Goal: Information Seeking & Learning: Check status

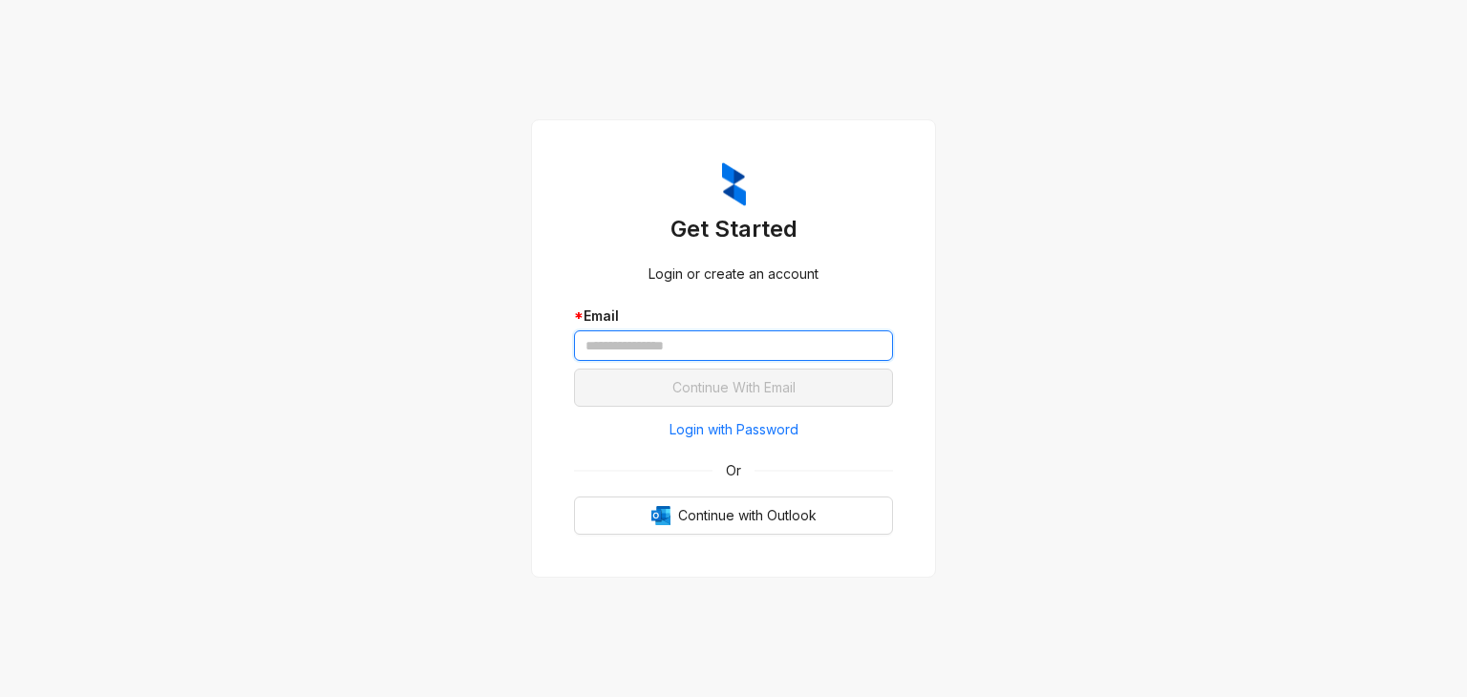
click at [682, 352] on input "text" at bounding box center [733, 345] width 319 height 31
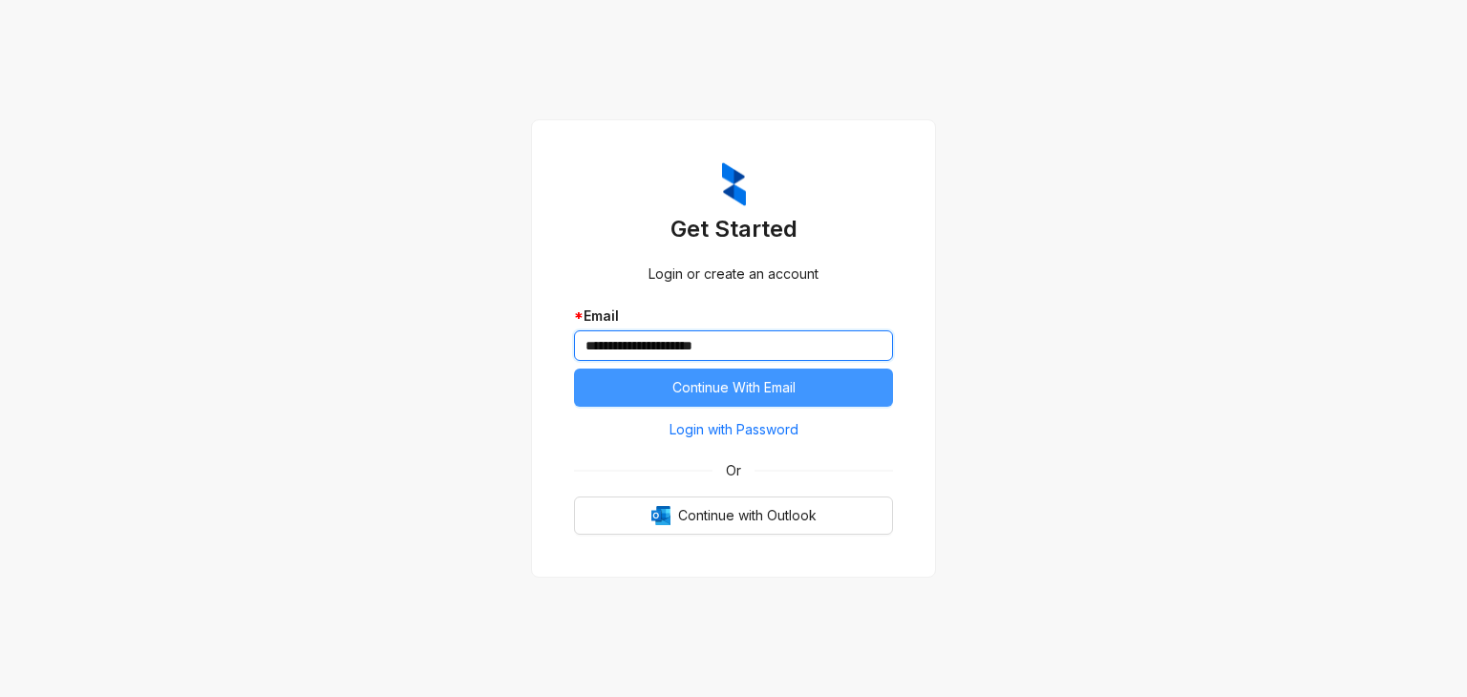
type input "**********"
click at [775, 386] on span "Continue With Email" at bounding box center [733, 387] width 123 height 21
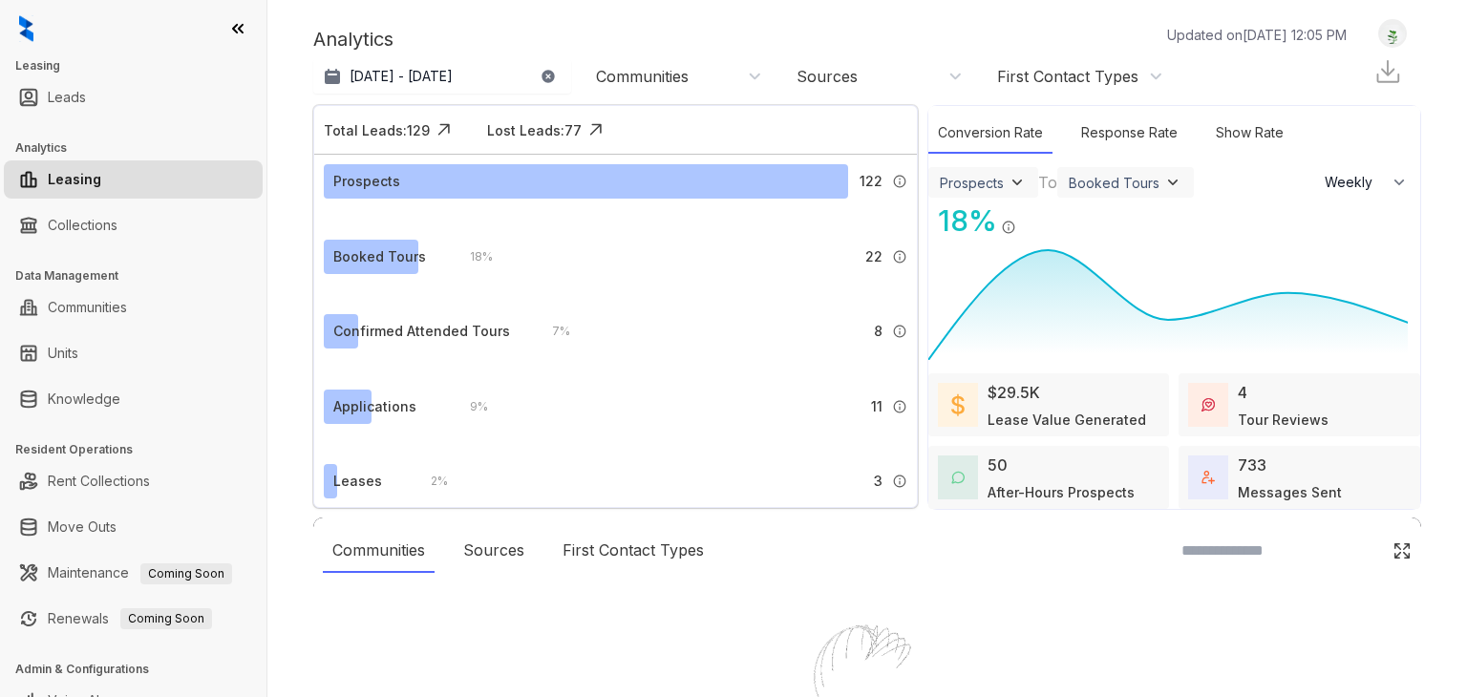
select select "******"
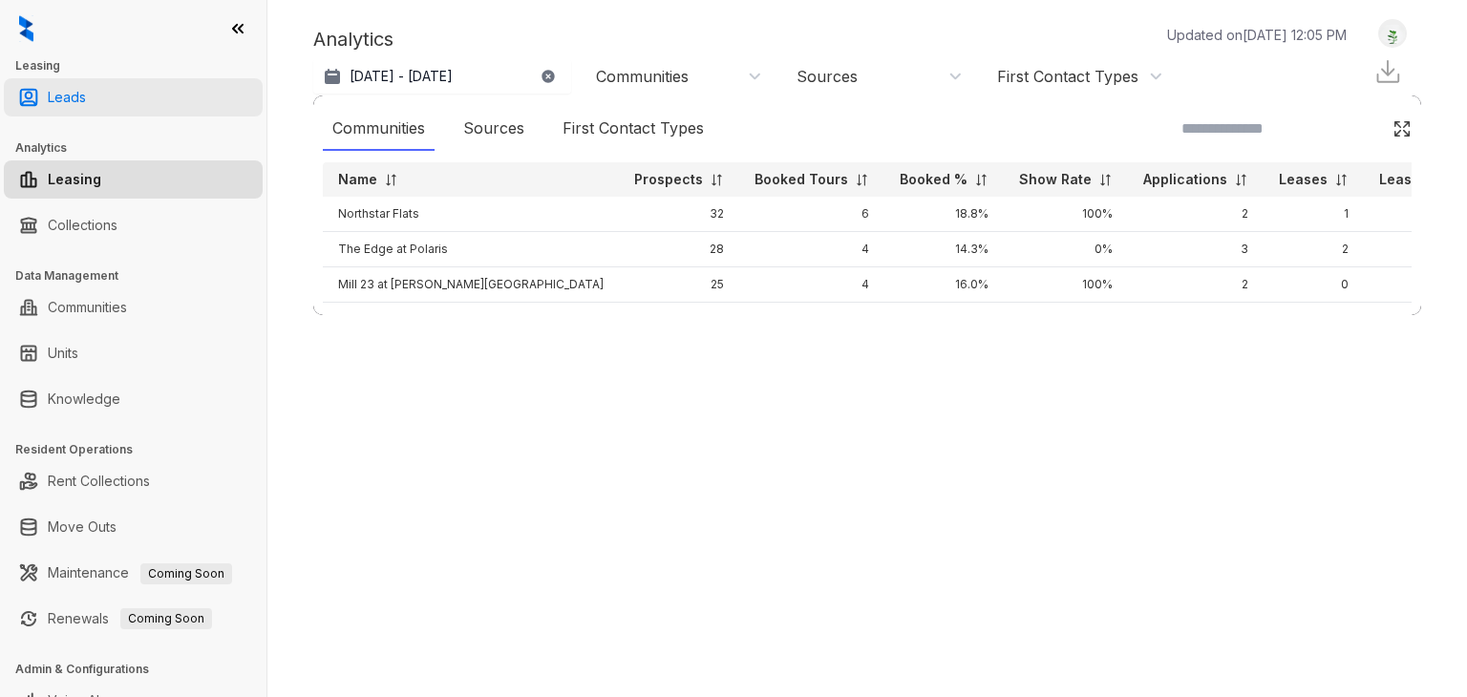
click at [86, 112] on link "Leads" at bounding box center [67, 97] width 38 height 38
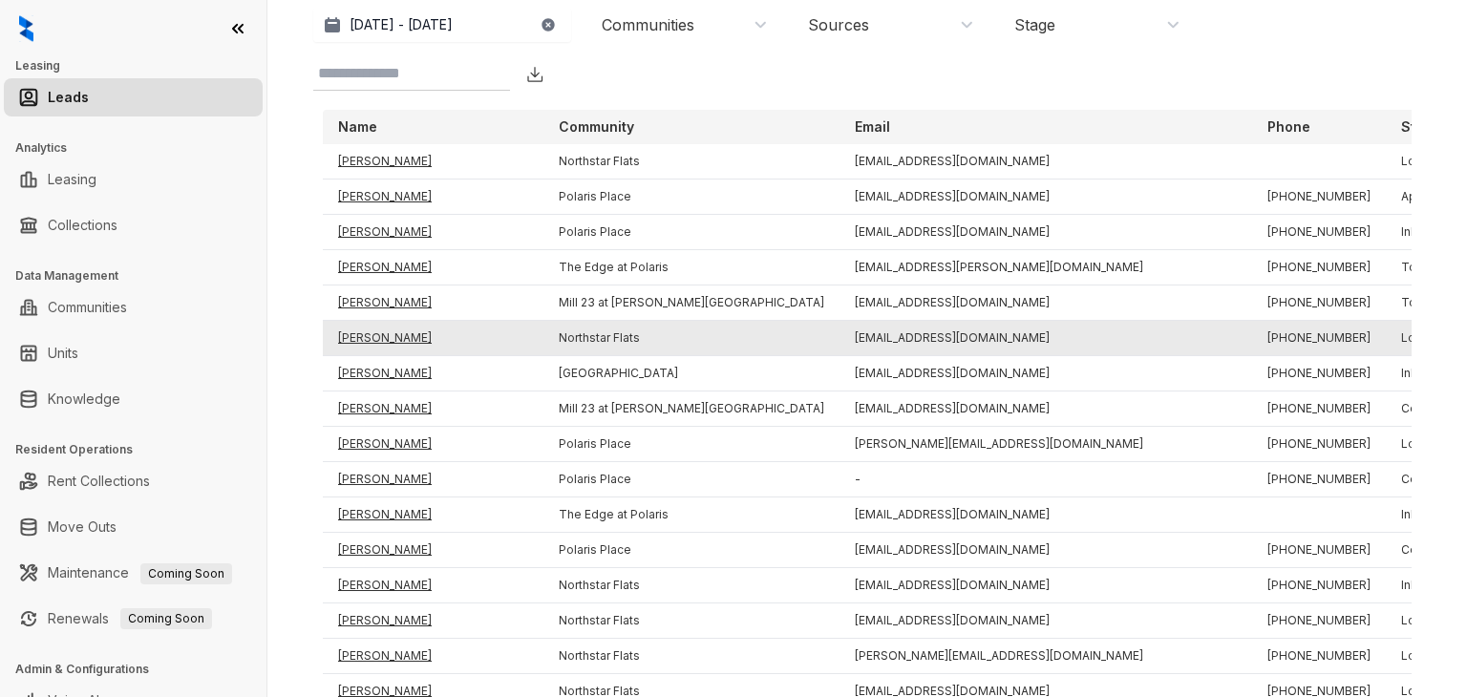
scroll to position [109, 0]
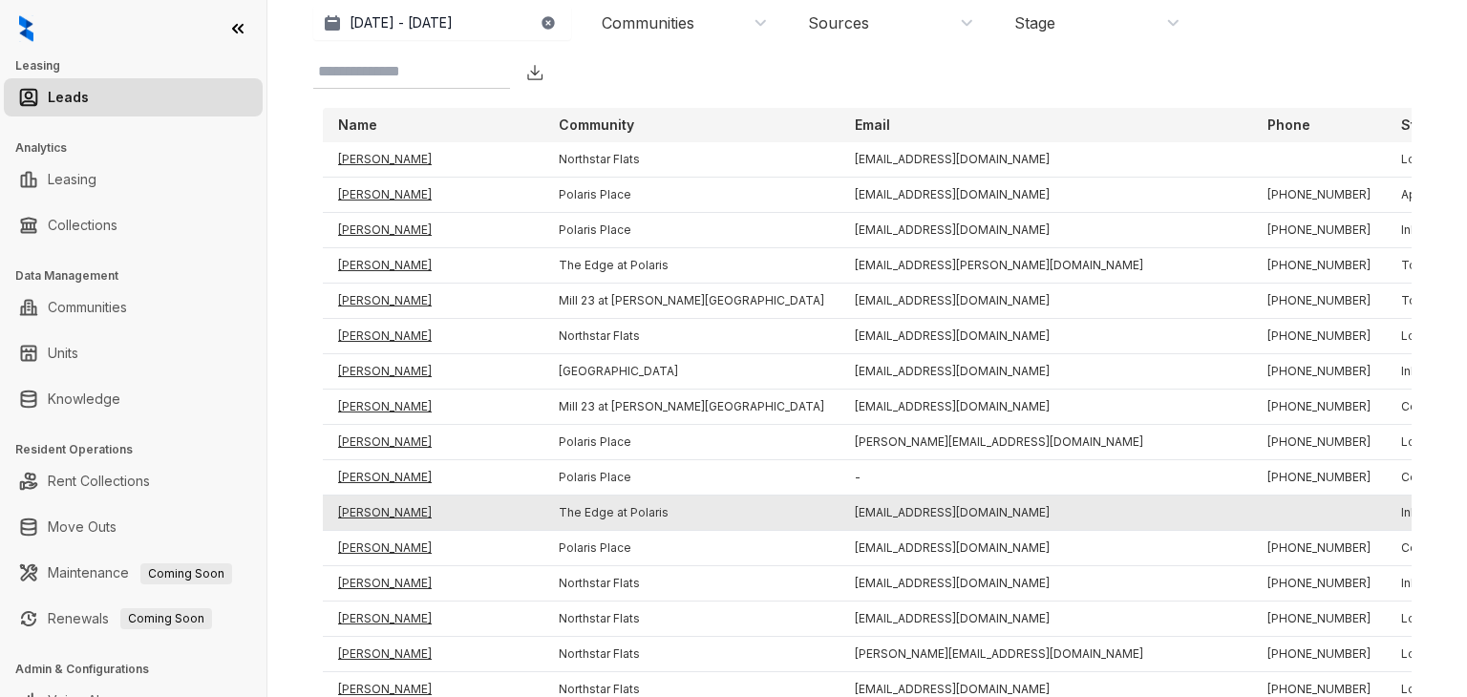
click at [405, 510] on td "[PERSON_NAME]" at bounding box center [433, 513] width 221 height 35
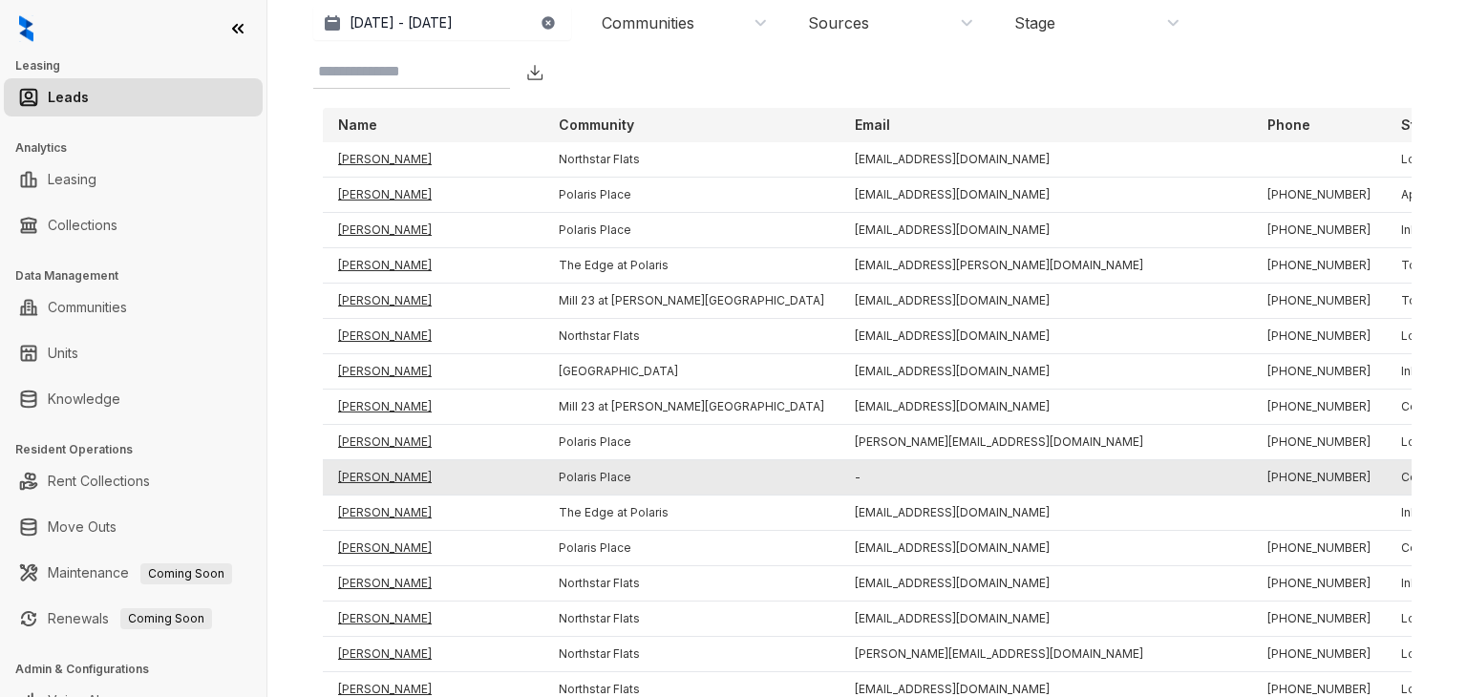
click at [372, 475] on td "[PERSON_NAME]" at bounding box center [433, 477] width 221 height 35
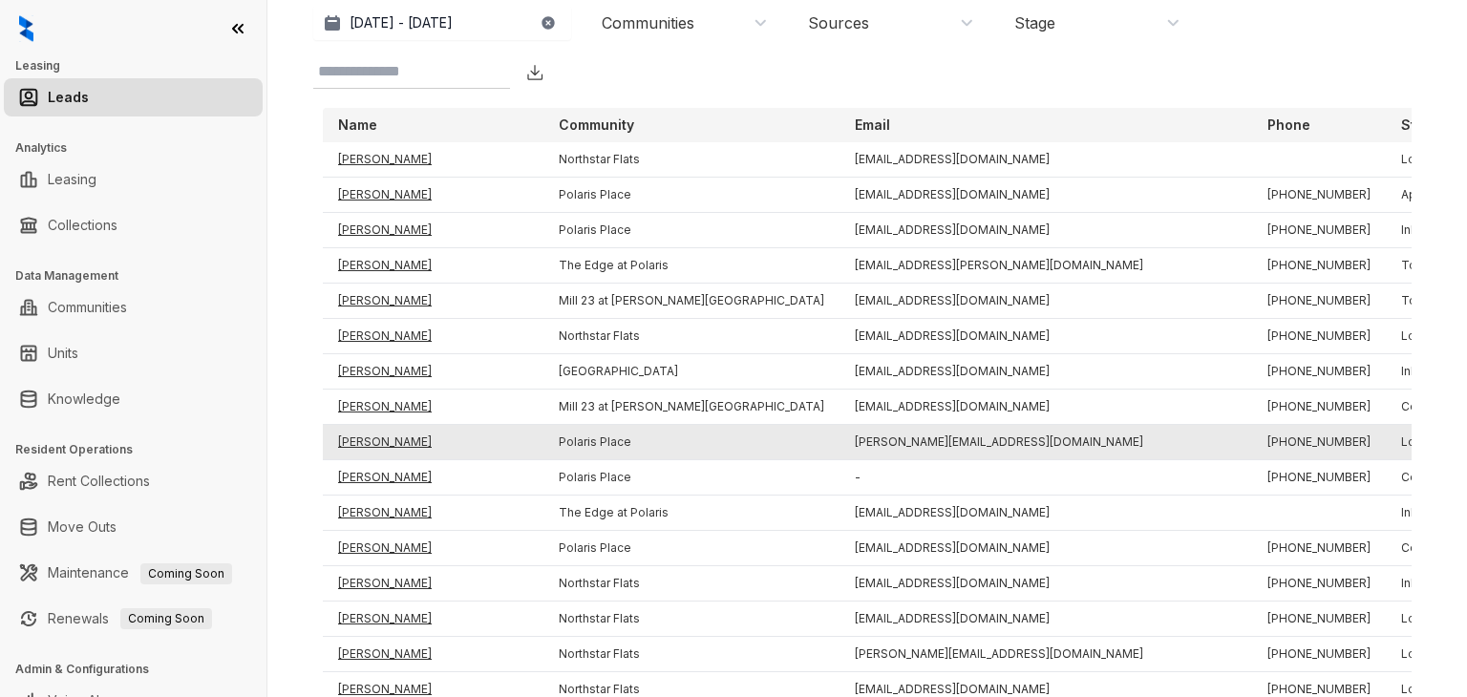
click at [370, 433] on td "[PERSON_NAME]" at bounding box center [433, 442] width 221 height 35
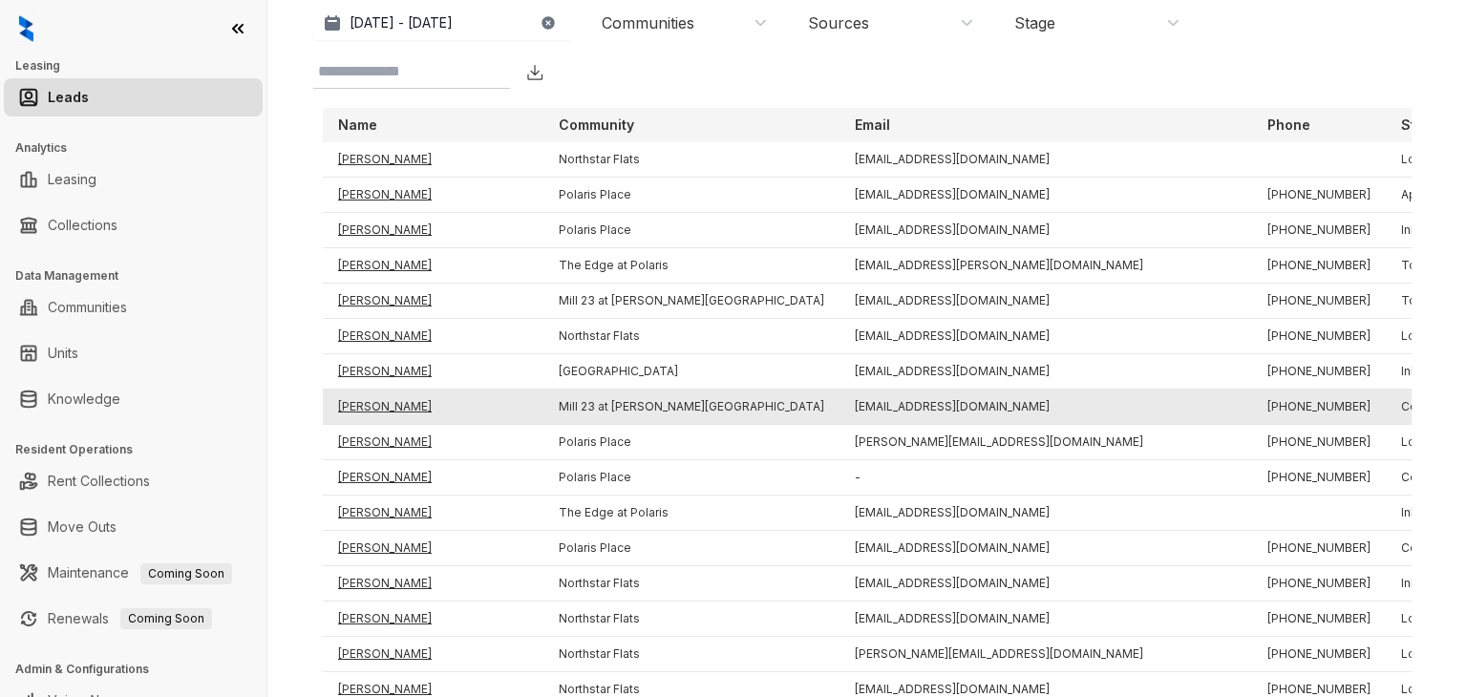
click at [372, 400] on td "[PERSON_NAME]" at bounding box center [433, 407] width 221 height 35
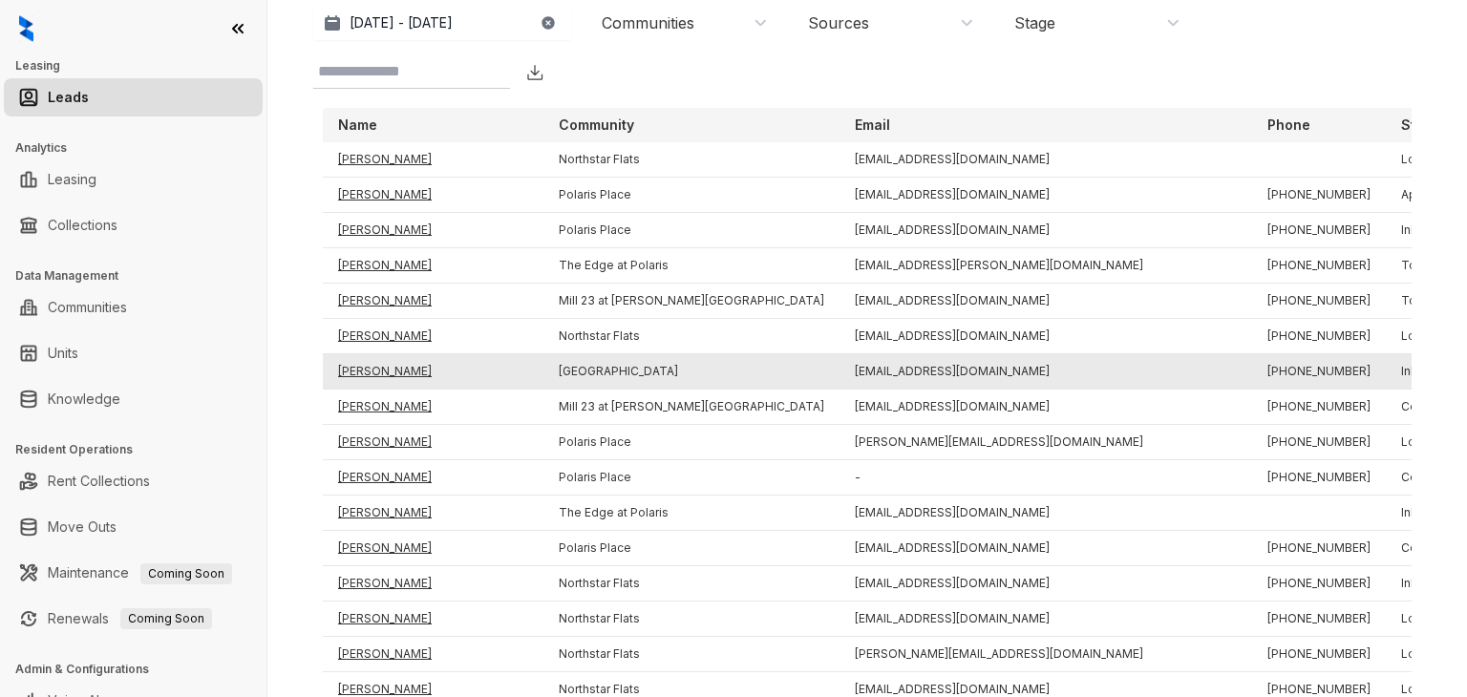
click at [390, 357] on td "[PERSON_NAME]" at bounding box center [433, 371] width 221 height 35
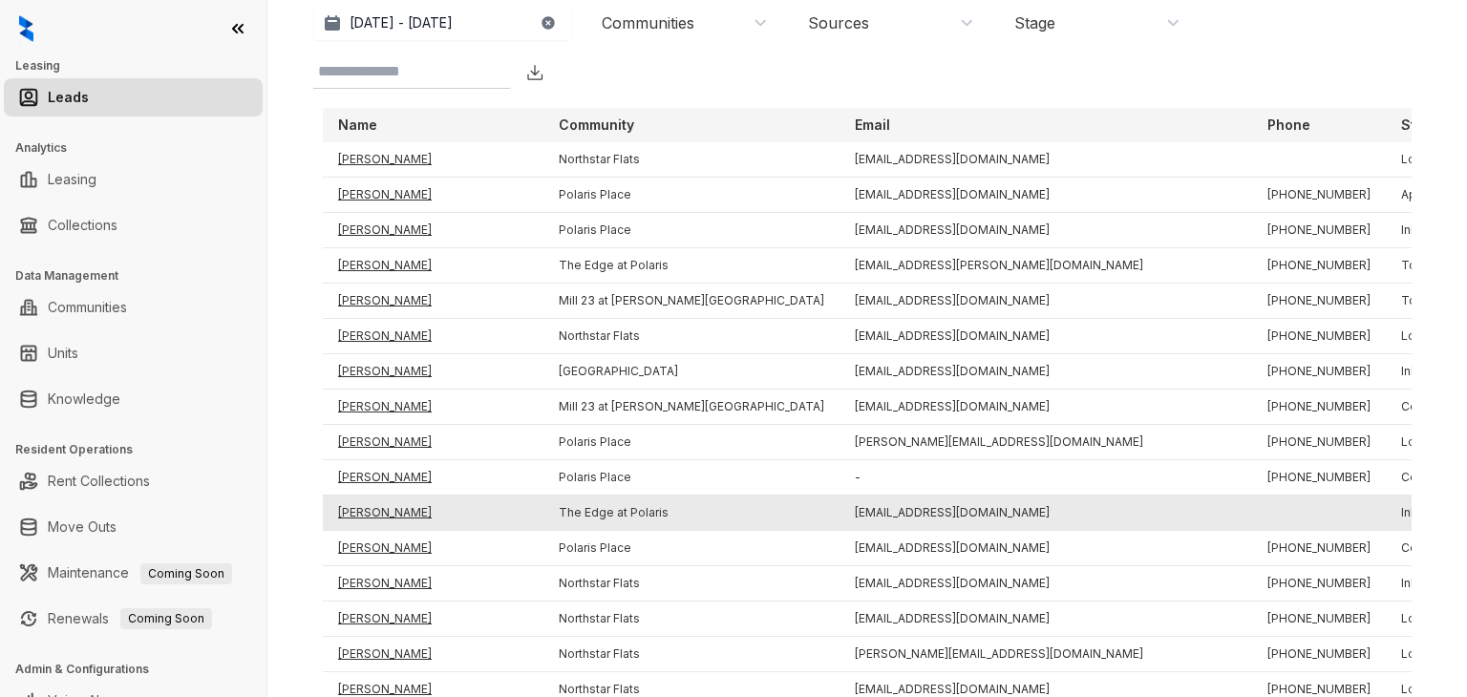
click at [397, 510] on td "[PERSON_NAME]" at bounding box center [433, 513] width 221 height 35
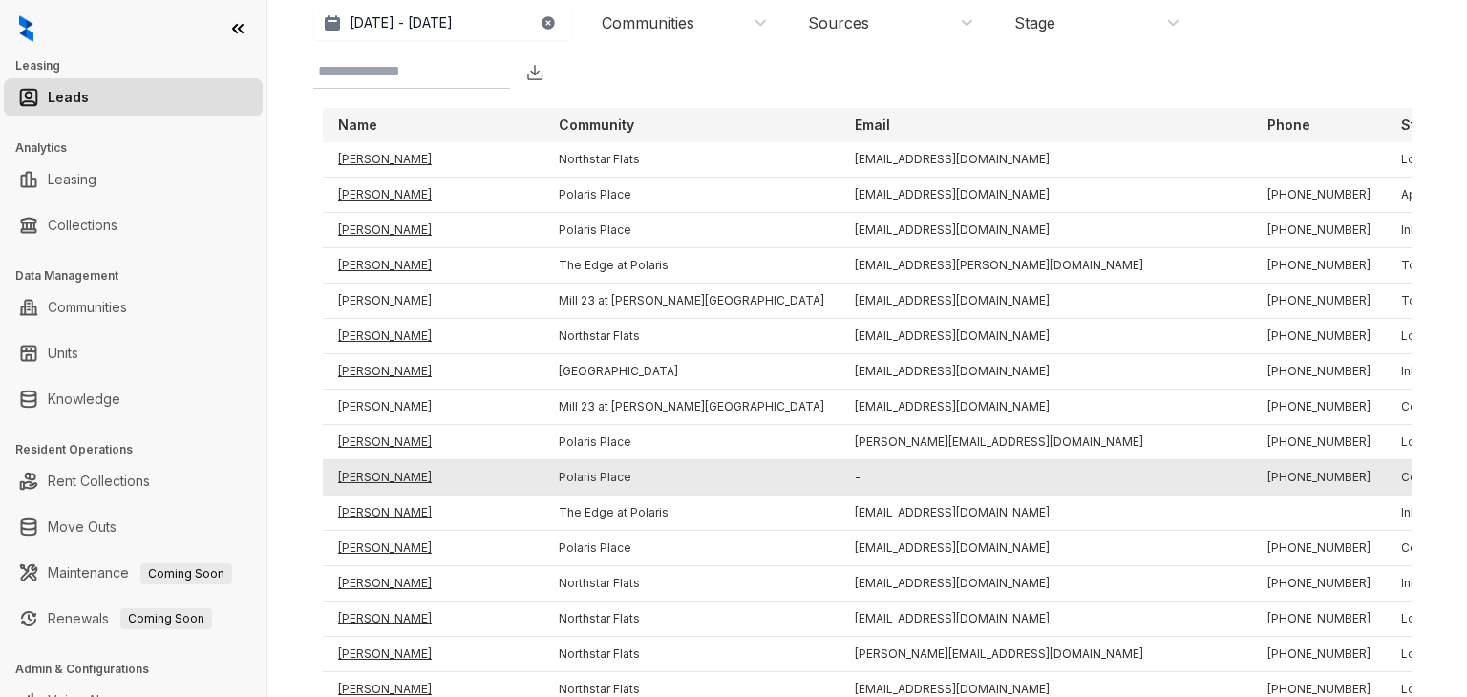
click at [367, 476] on td "[PERSON_NAME]" at bounding box center [433, 477] width 221 height 35
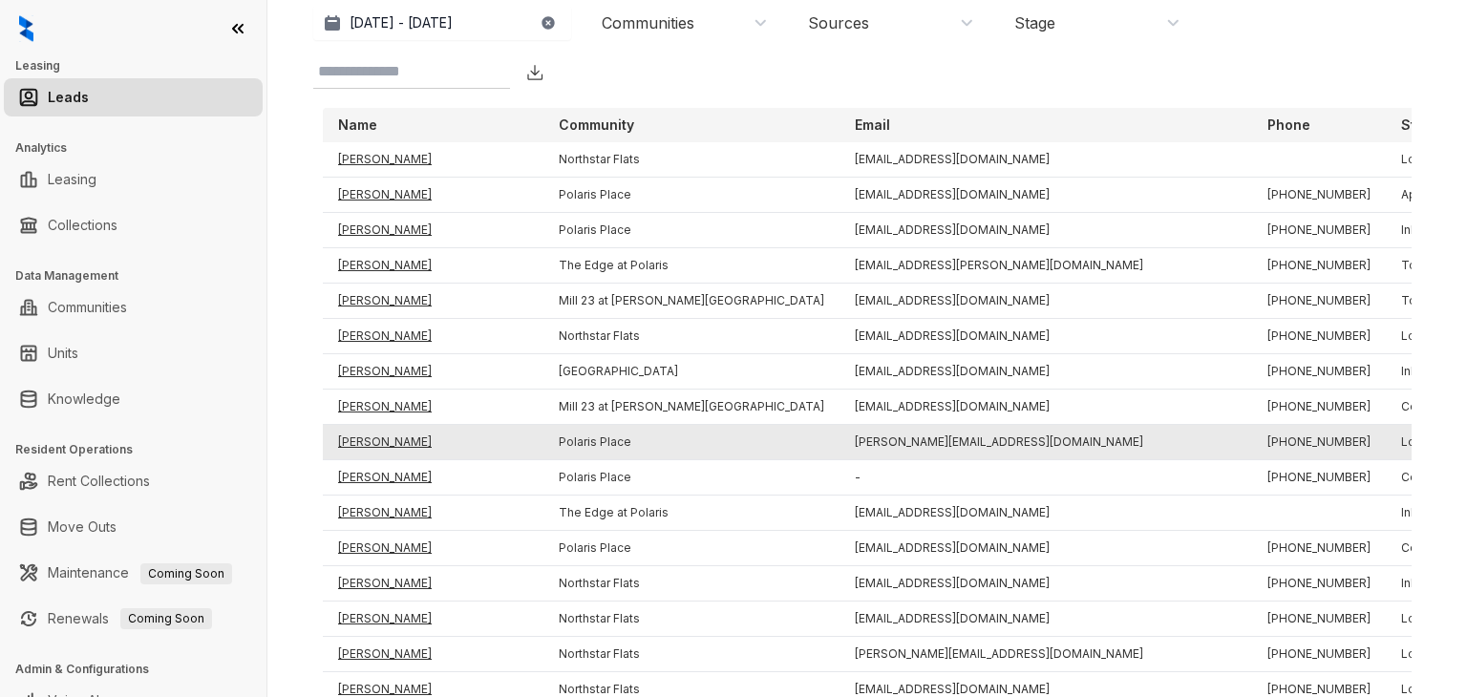
click at [373, 445] on td "[PERSON_NAME]" at bounding box center [433, 442] width 221 height 35
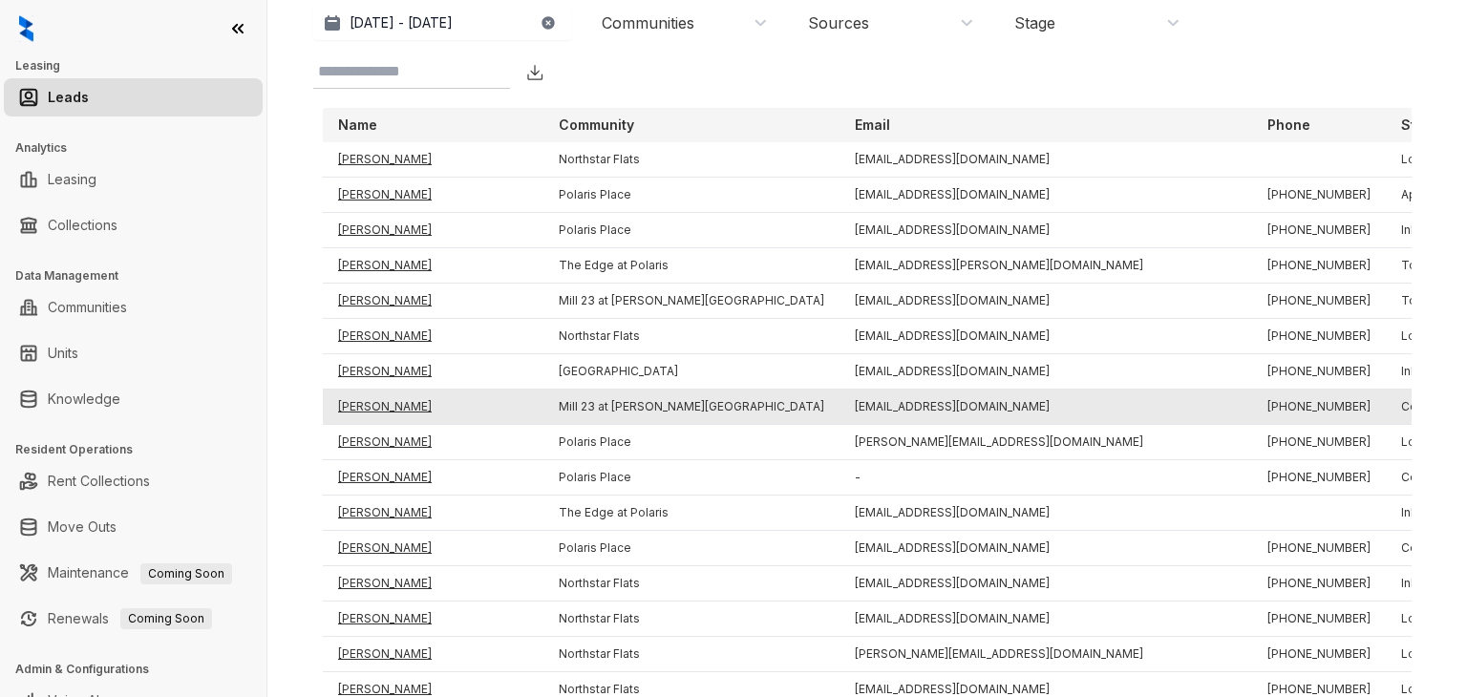
click at [378, 402] on td "[PERSON_NAME]" at bounding box center [433, 407] width 221 height 35
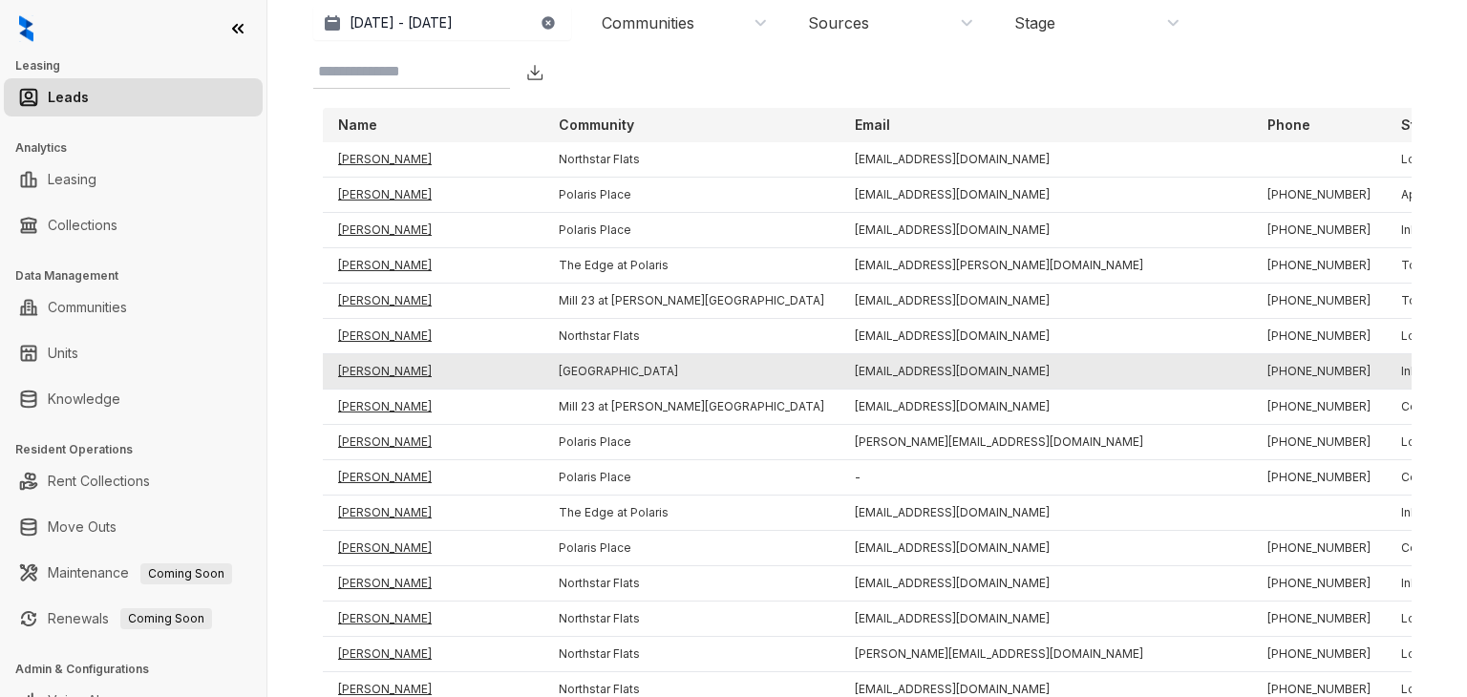
click at [382, 370] on td "[PERSON_NAME]" at bounding box center [433, 371] width 221 height 35
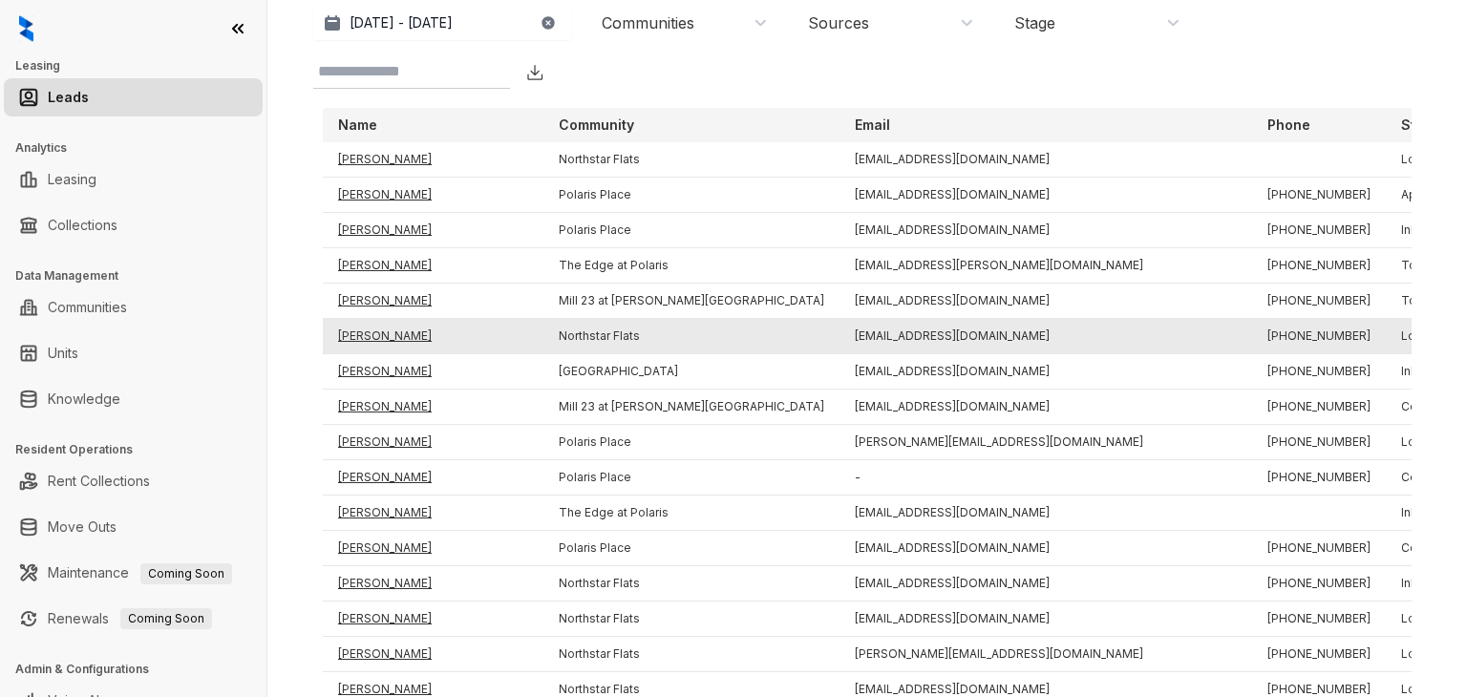
click at [382, 330] on td "[PERSON_NAME]" at bounding box center [433, 336] width 221 height 35
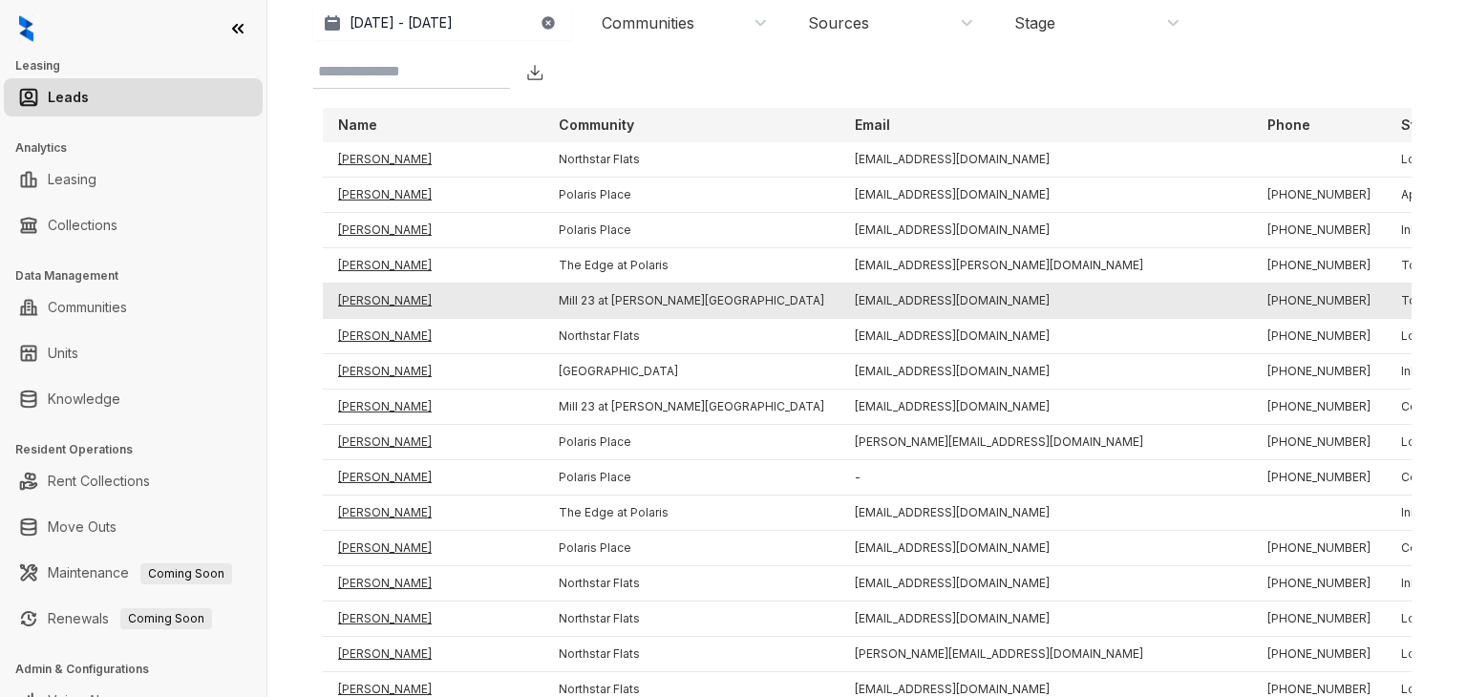
click at [382, 297] on td "[PERSON_NAME]" at bounding box center [433, 301] width 221 height 35
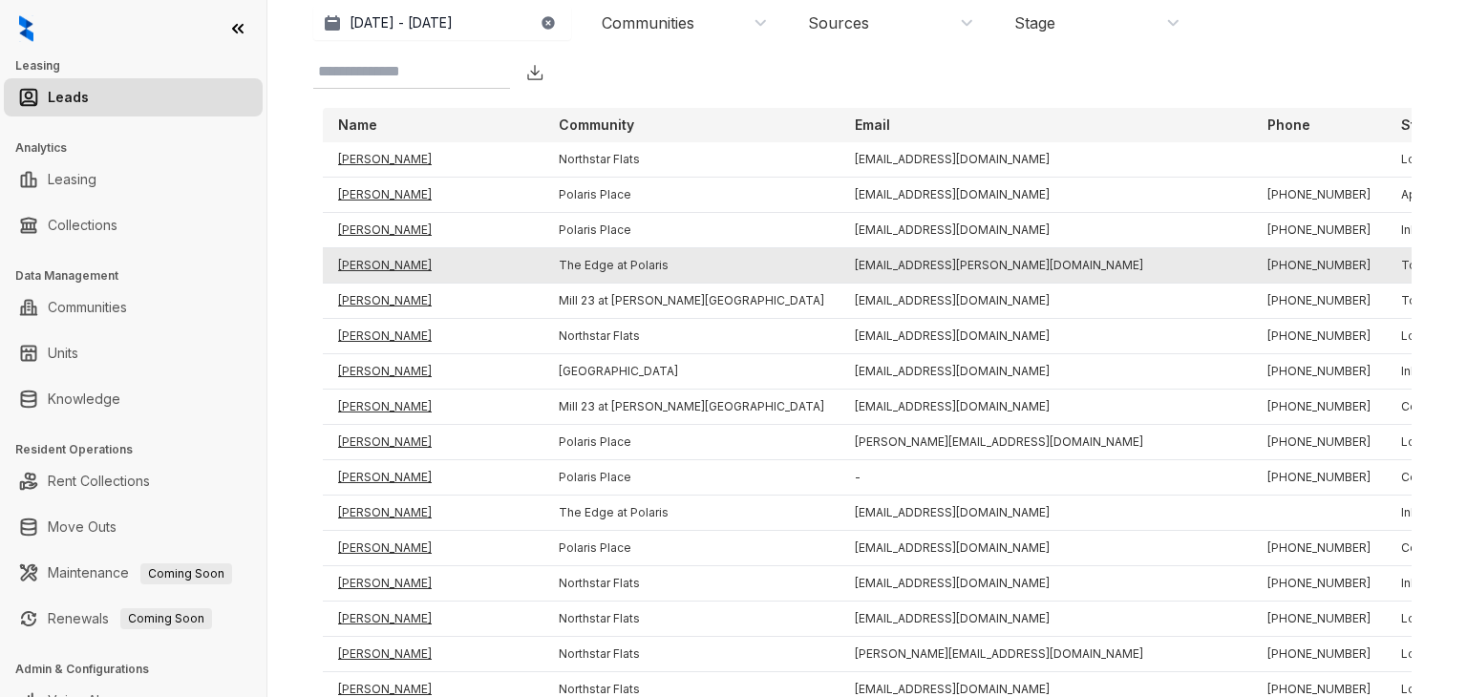
click at [380, 268] on td "[PERSON_NAME]" at bounding box center [433, 265] width 221 height 35
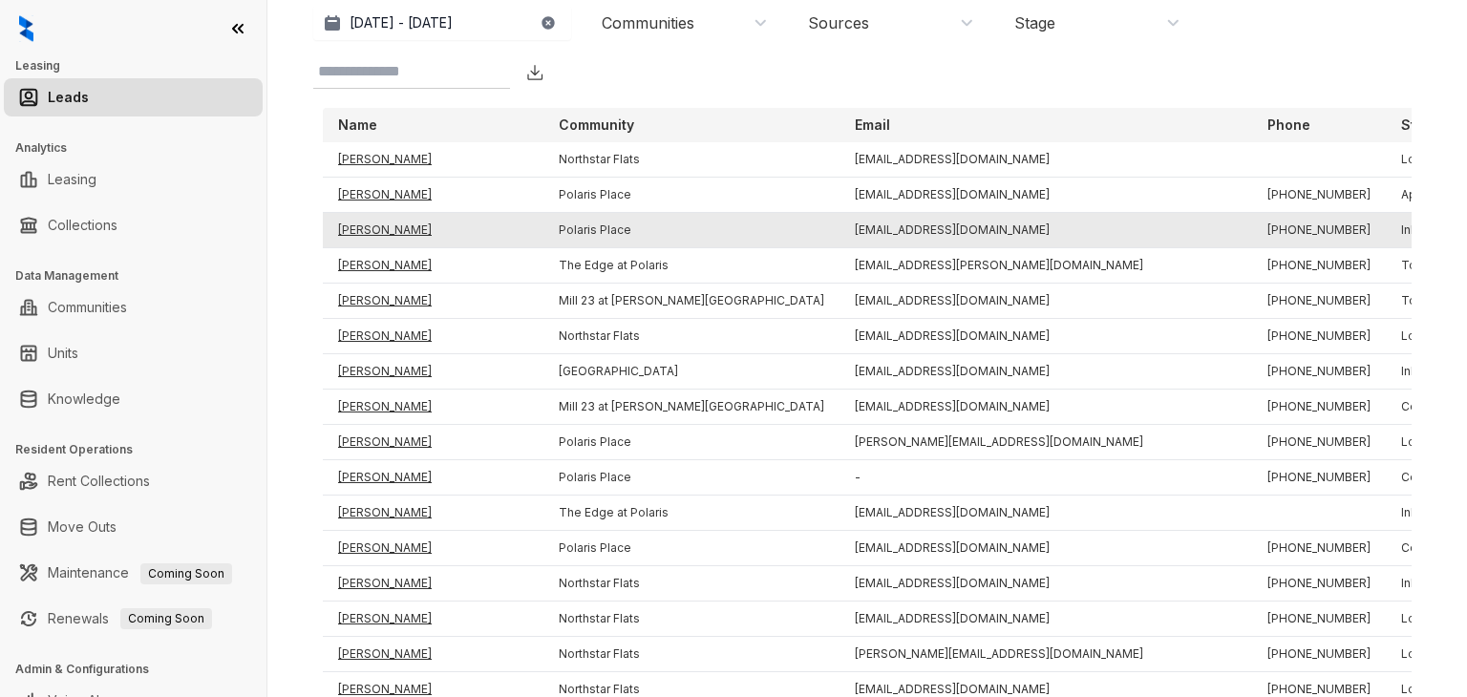
click at [379, 229] on td "[PERSON_NAME]" at bounding box center [433, 230] width 221 height 35
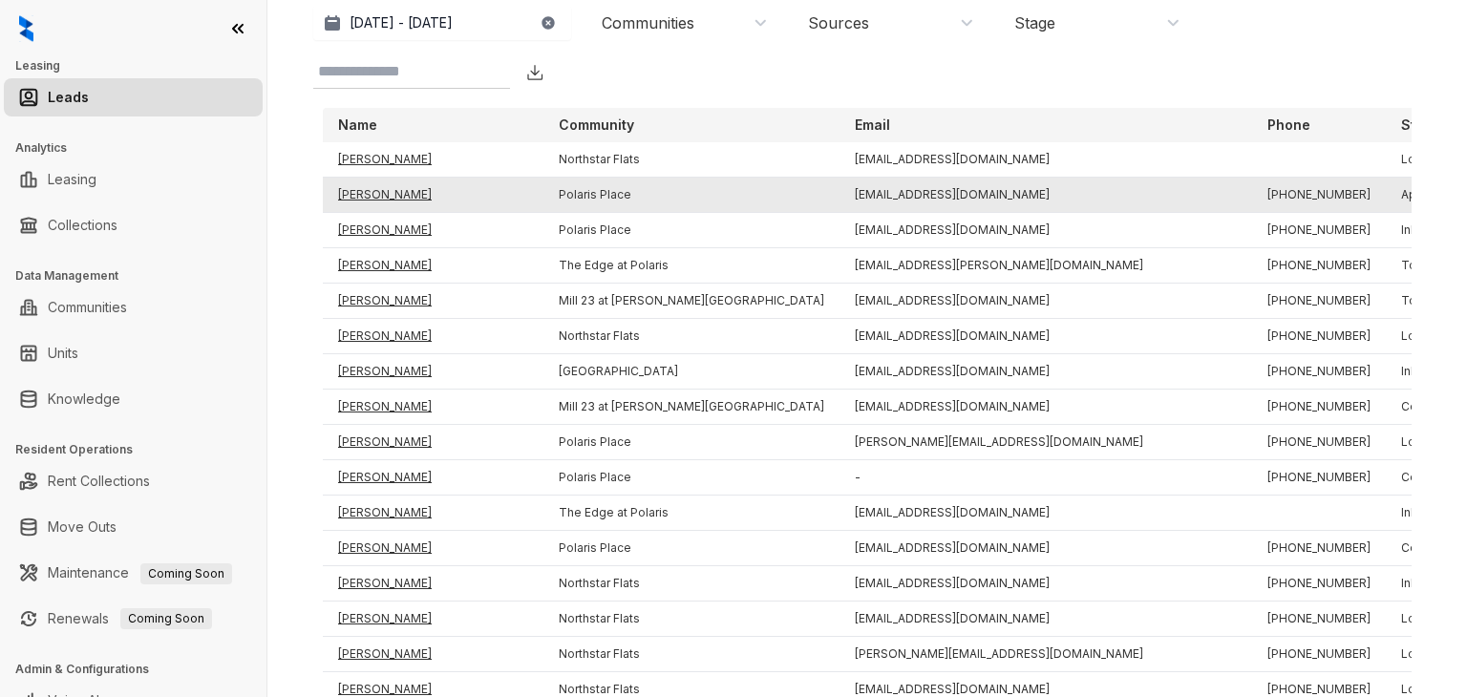
click at [382, 192] on td "[PERSON_NAME]" at bounding box center [433, 195] width 221 height 35
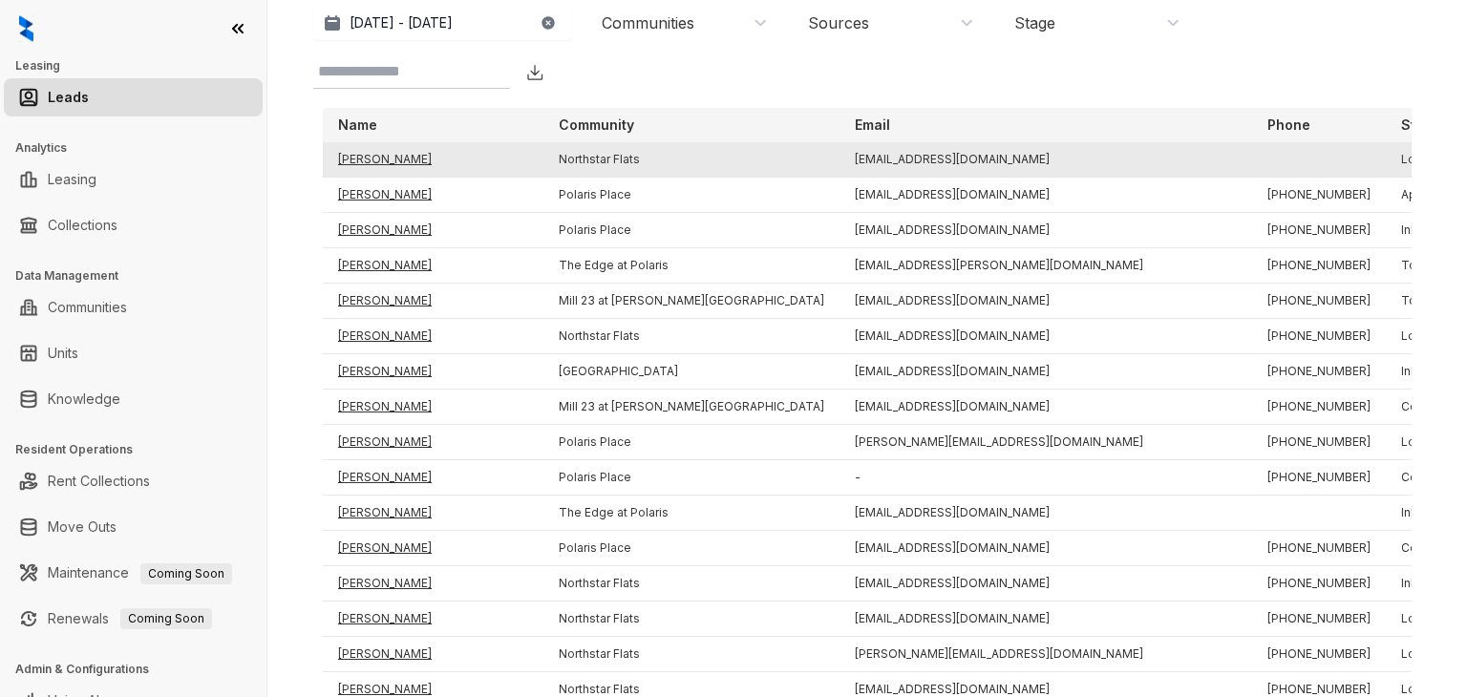
click at [376, 158] on td "[PERSON_NAME]" at bounding box center [433, 159] width 221 height 35
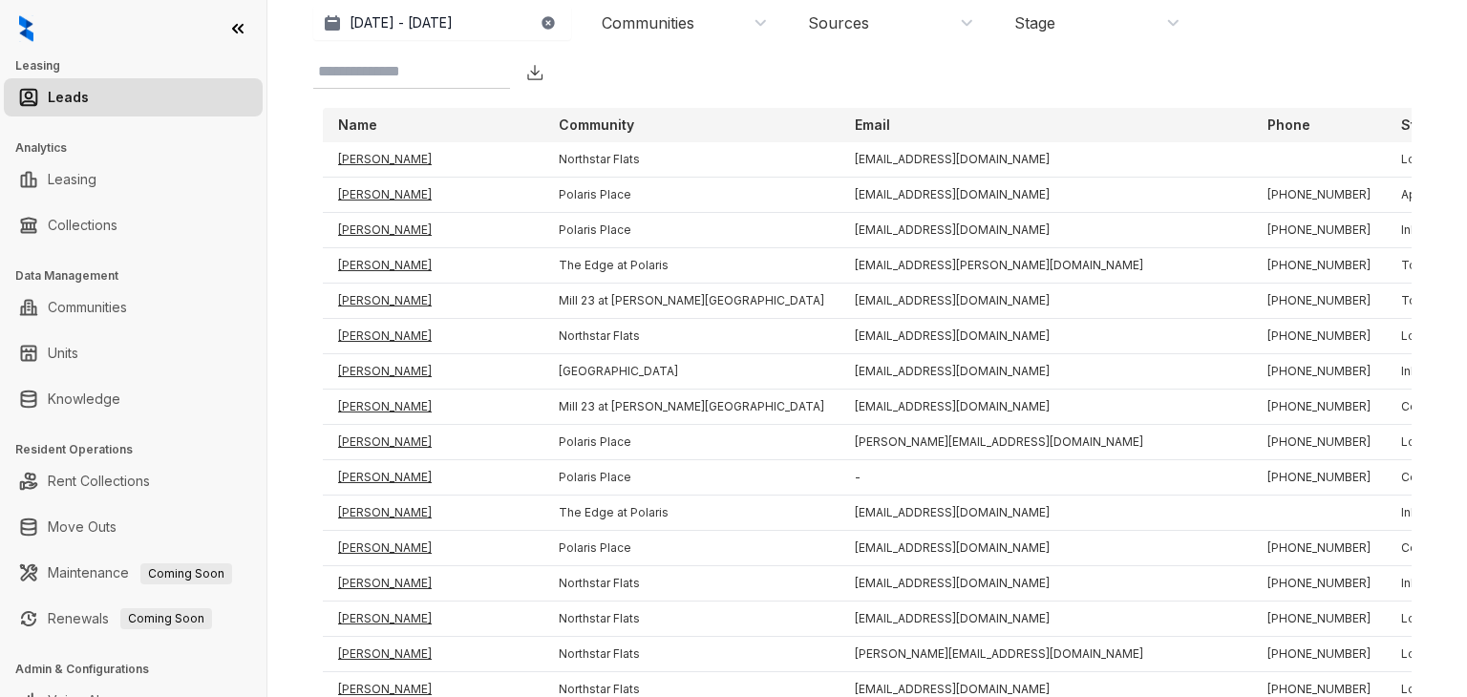
scroll to position [0, 0]
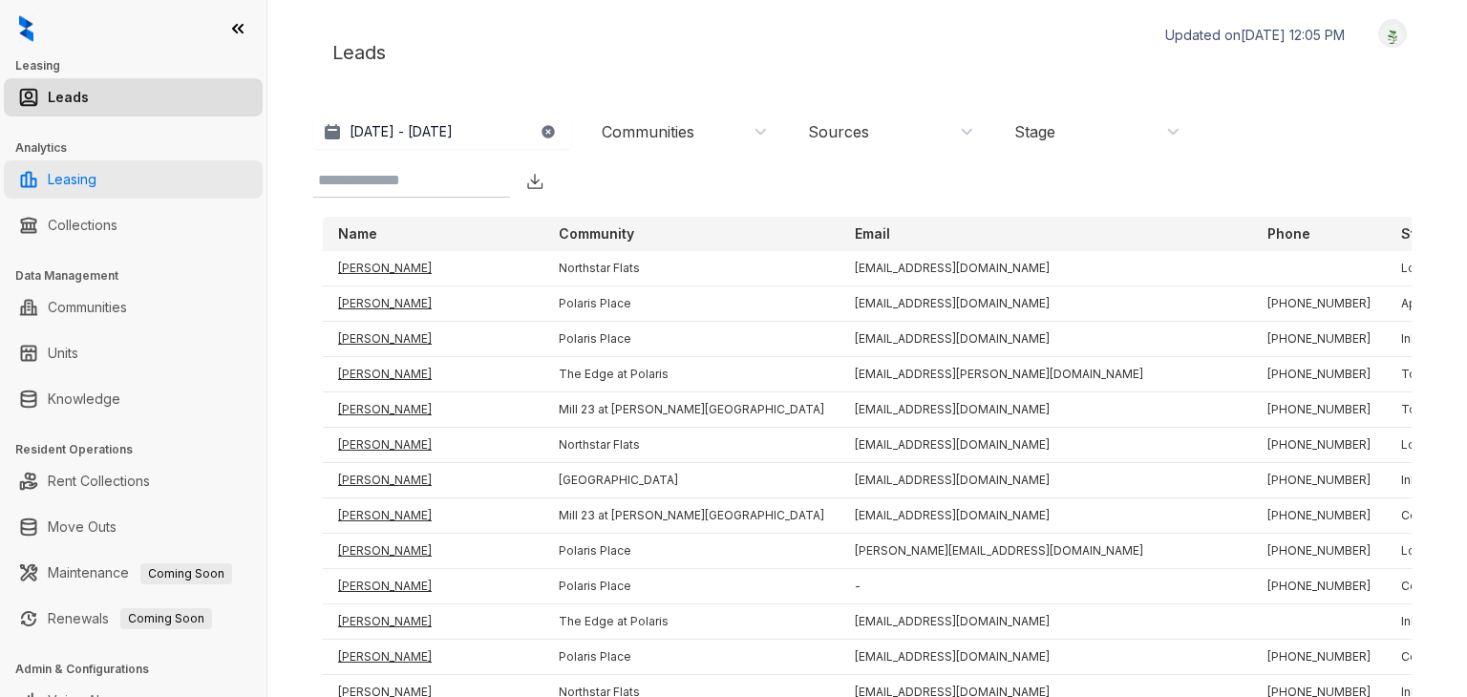
click at [96, 176] on link "Leasing" at bounding box center [72, 179] width 49 height 38
select select "******"
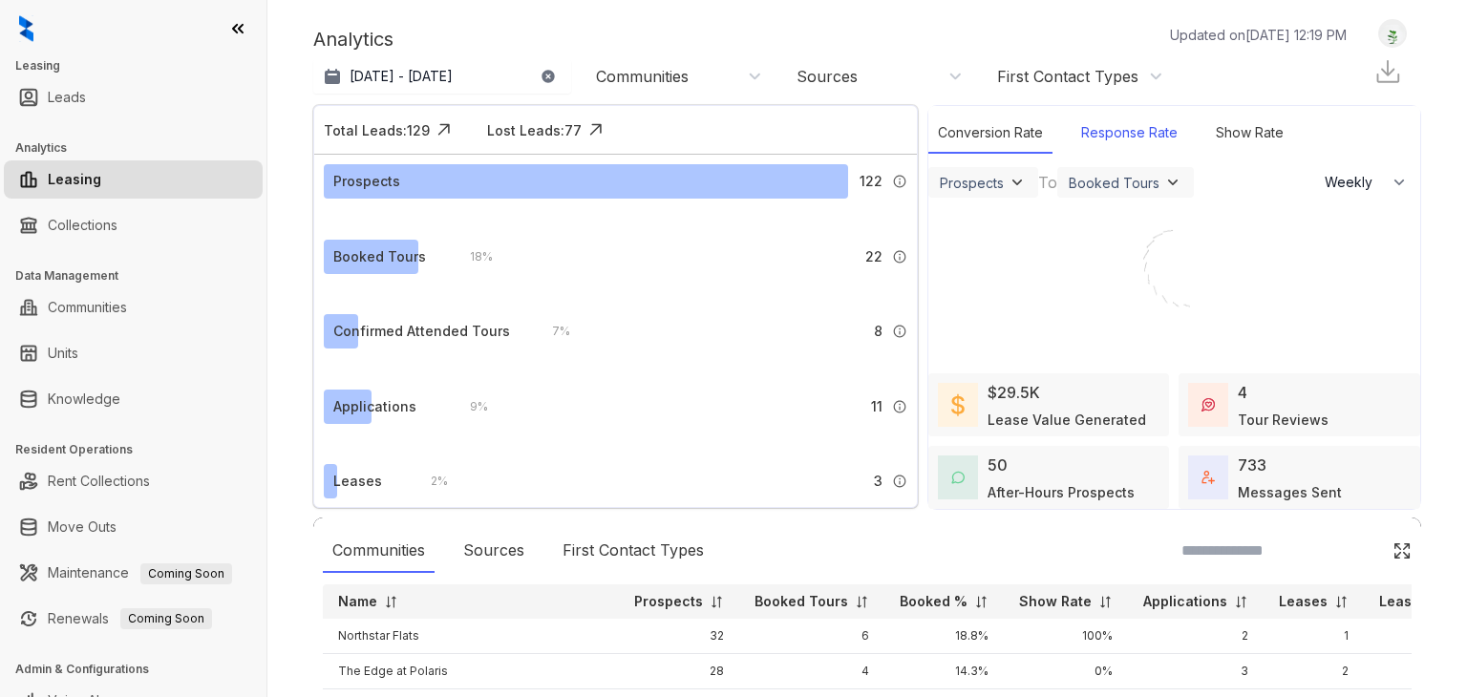
click at [1131, 135] on div "Response Rate" at bounding box center [1129, 133] width 116 height 41
select select "******"
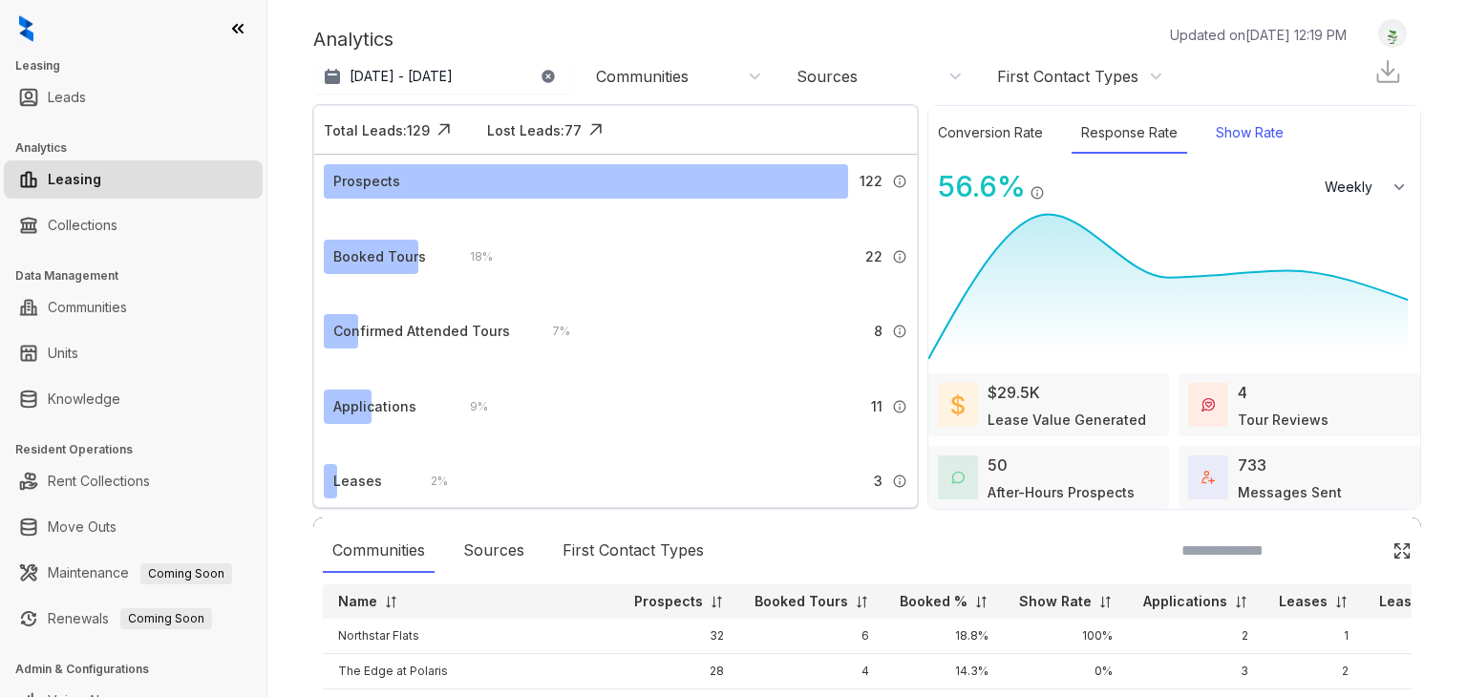
click at [1206, 134] on div "Show Rate" at bounding box center [1249, 133] width 87 height 41
select select "******"
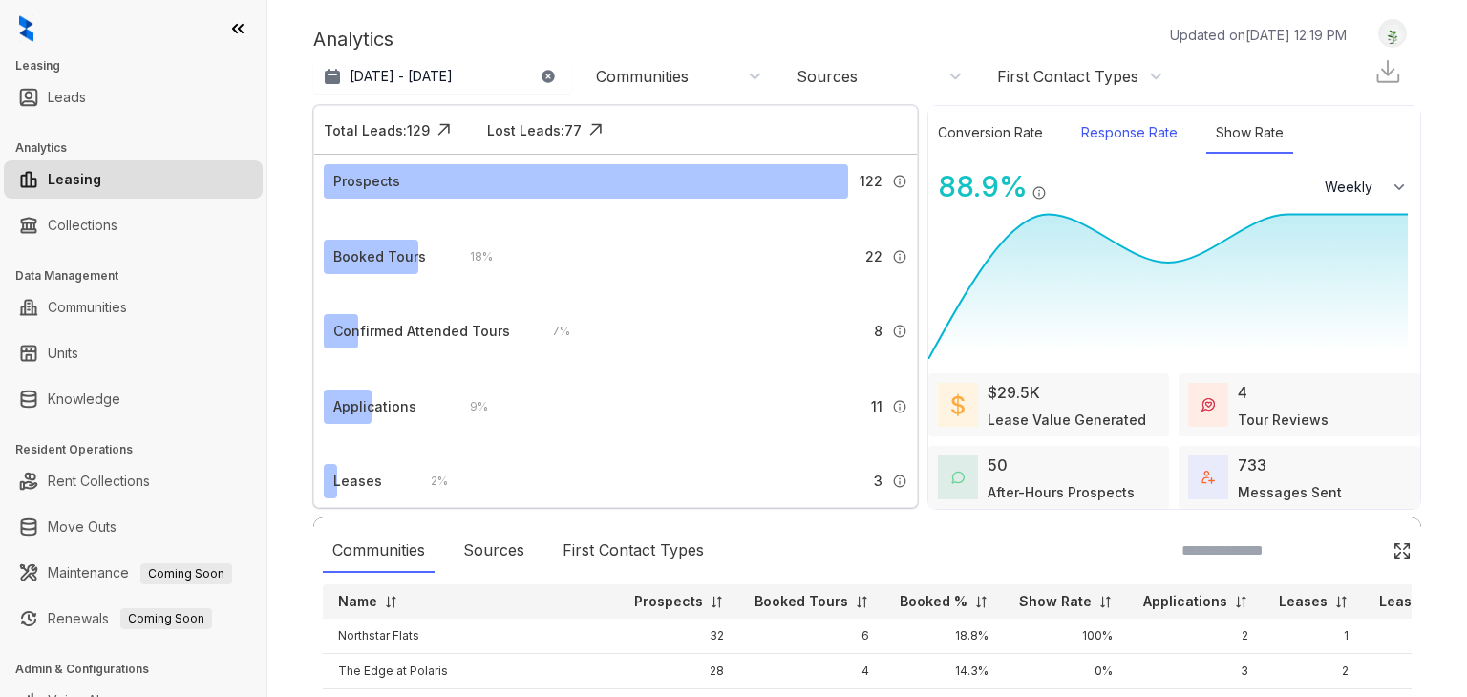
click at [1108, 135] on div "Response Rate" at bounding box center [1129, 133] width 116 height 41
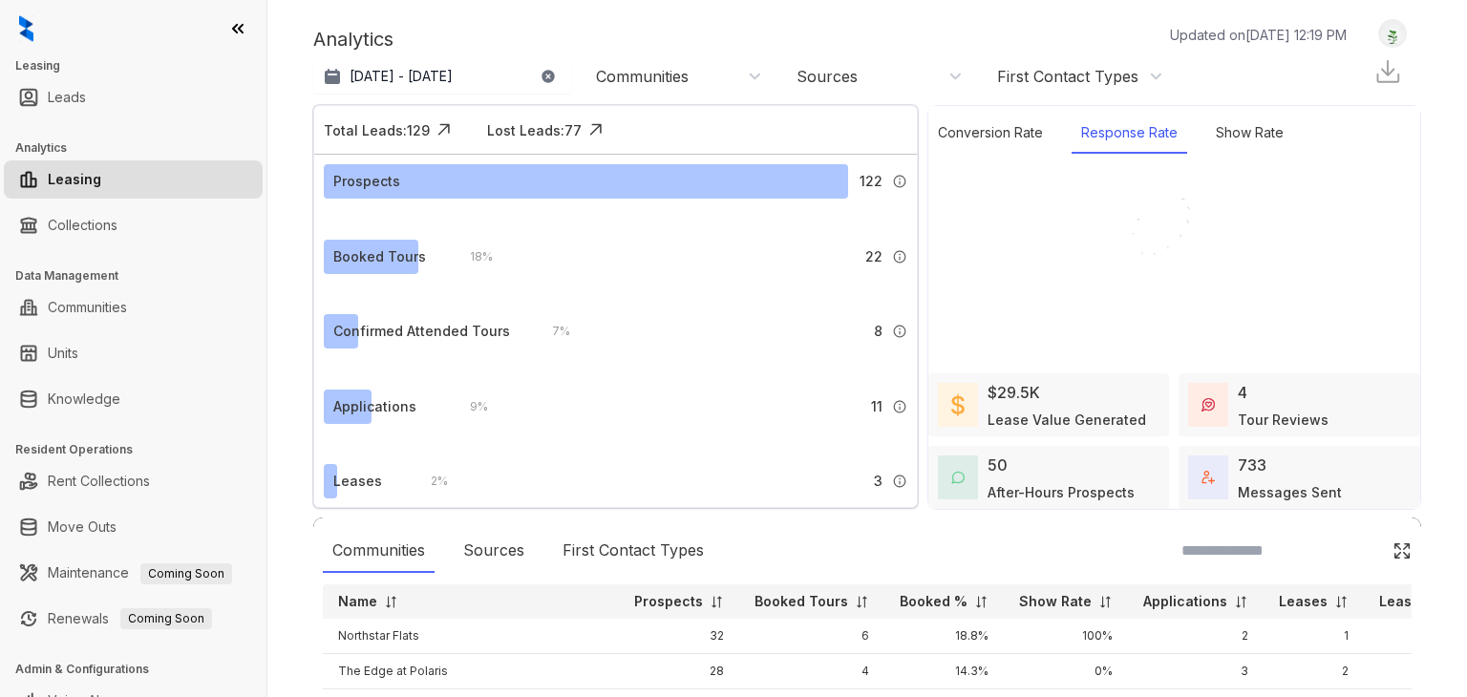
select select "******"
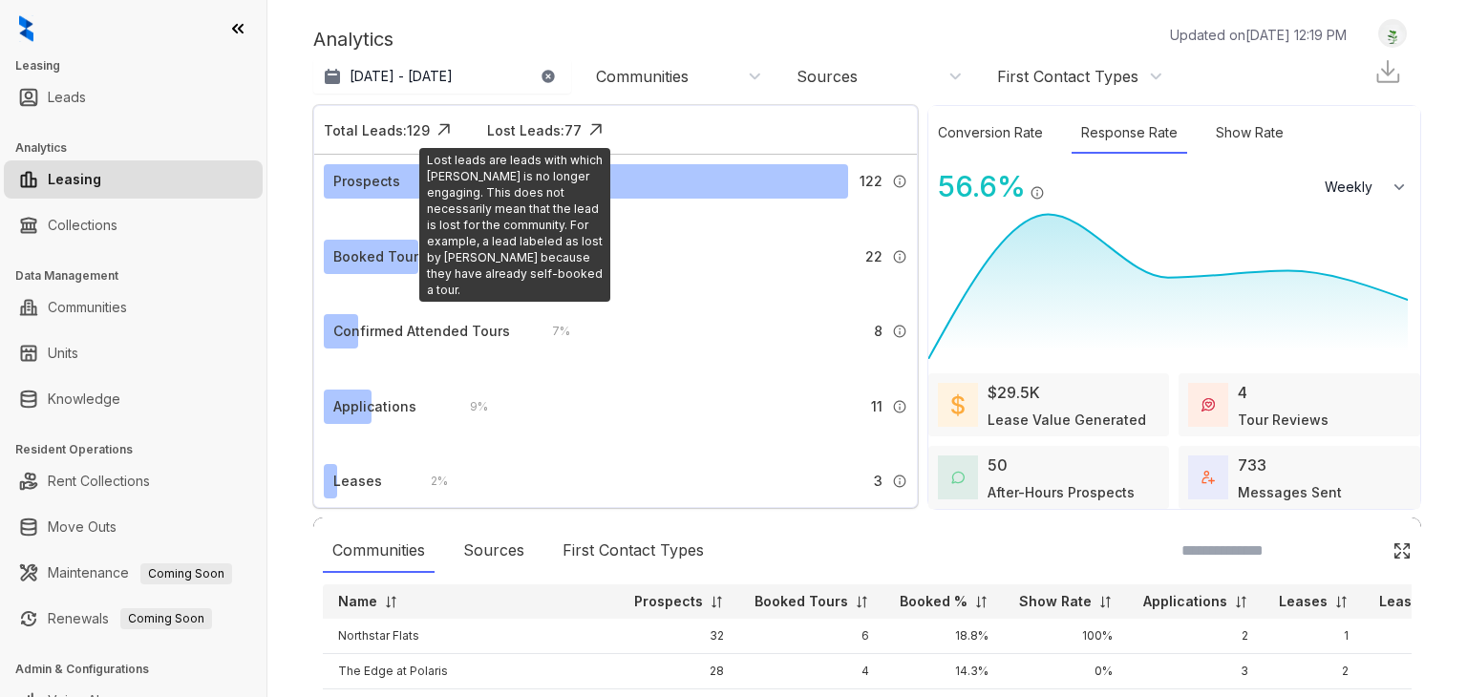
click at [536, 131] on div "Lost Leads: 77" at bounding box center [534, 130] width 95 height 20
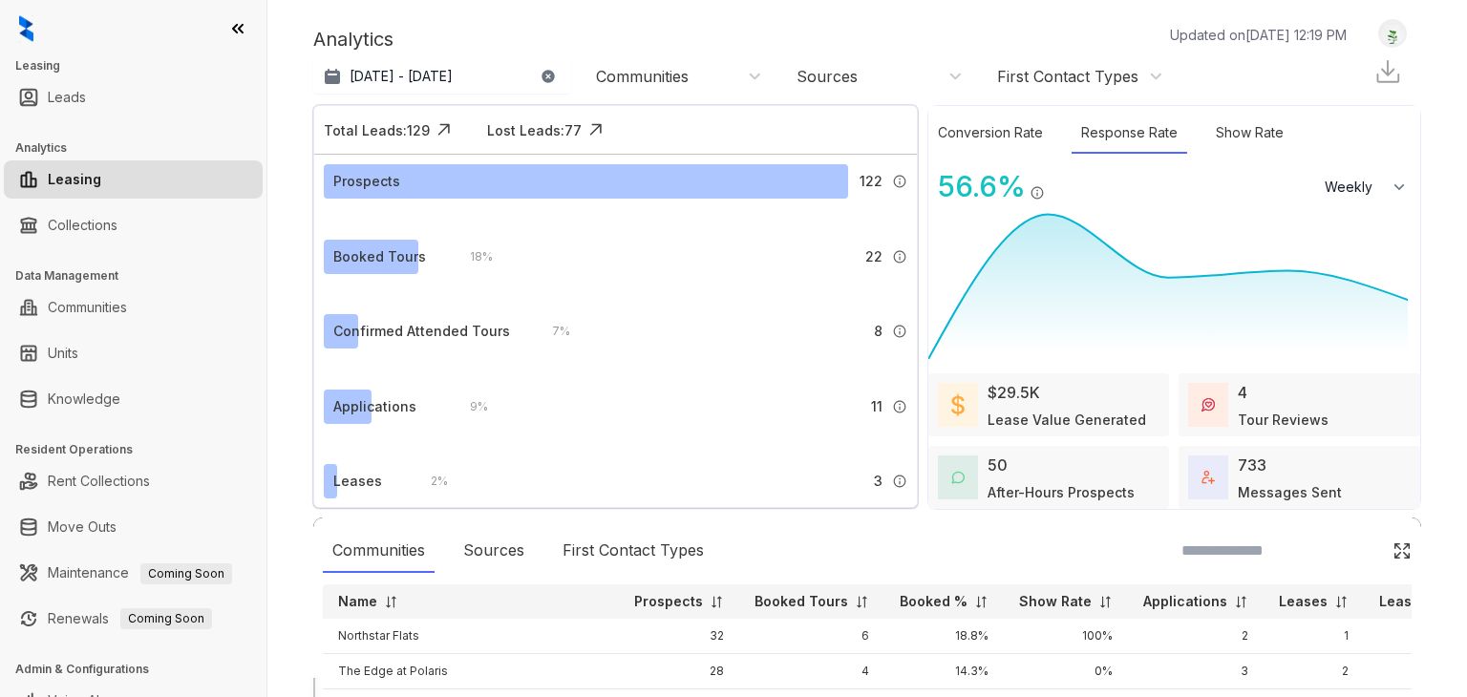
click at [614, 678] on div at bounding box center [867, 678] width 1108 height 0
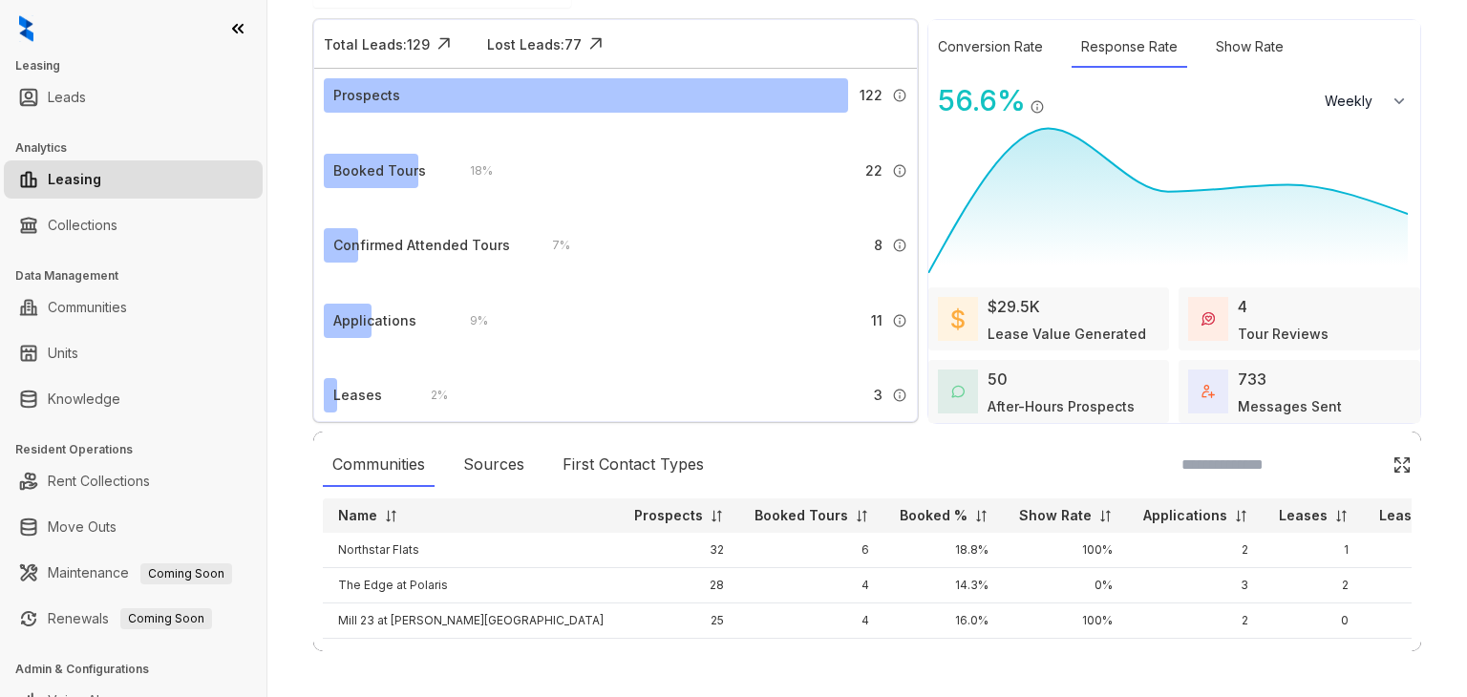
scroll to position [27, 0]
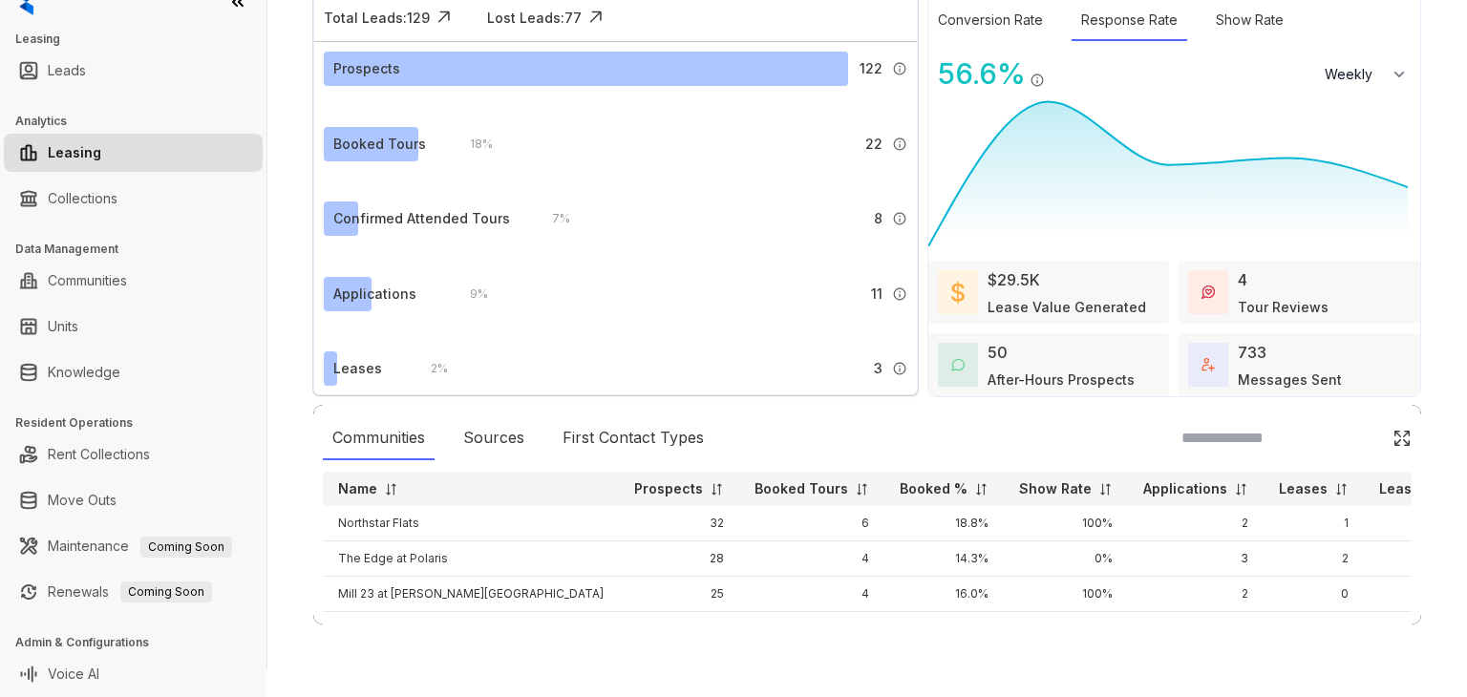
click at [537, 436] on div "Communities Sources First Contact Types" at bounding box center [528, 438] width 410 height 44
click at [520, 436] on div "Sources" at bounding box center [494, 438] width 80 height 44
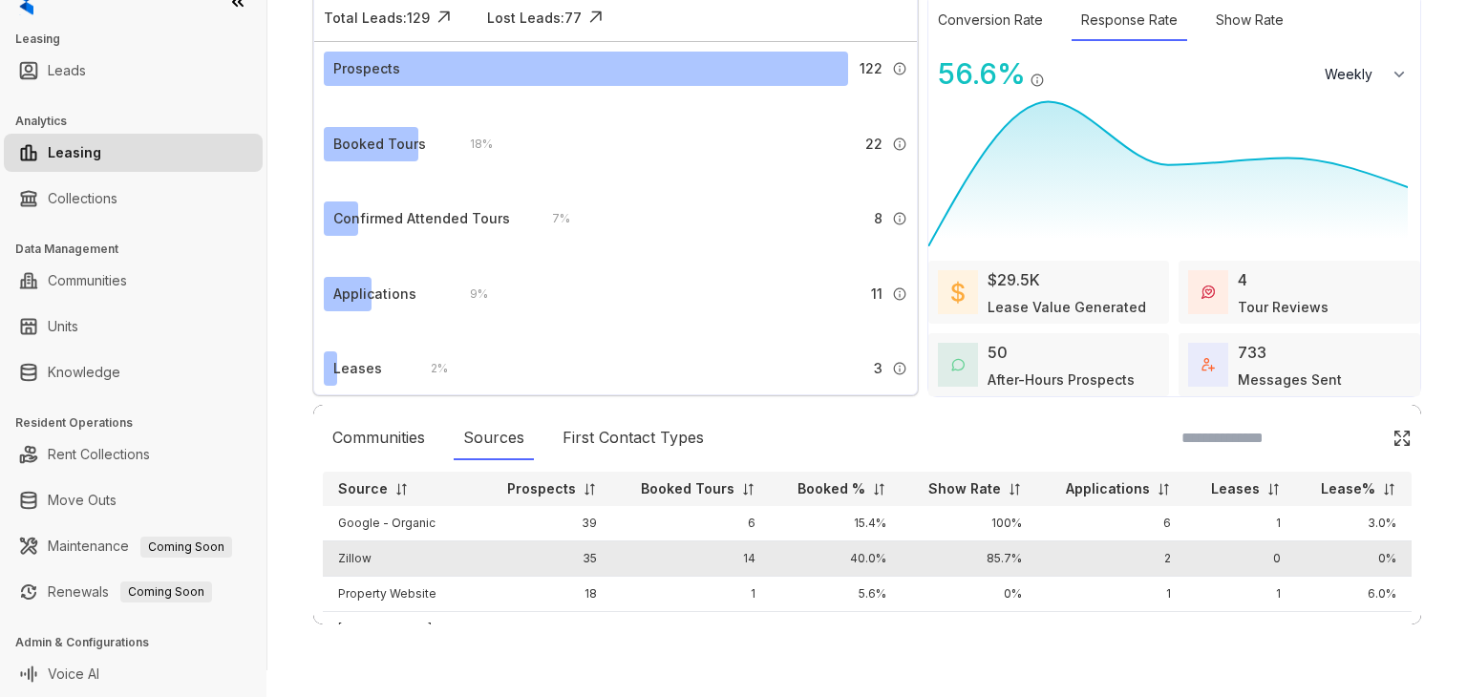
click at [359, 559] on td "Zillow" at bounding box center [402, 558] width 158 height 35
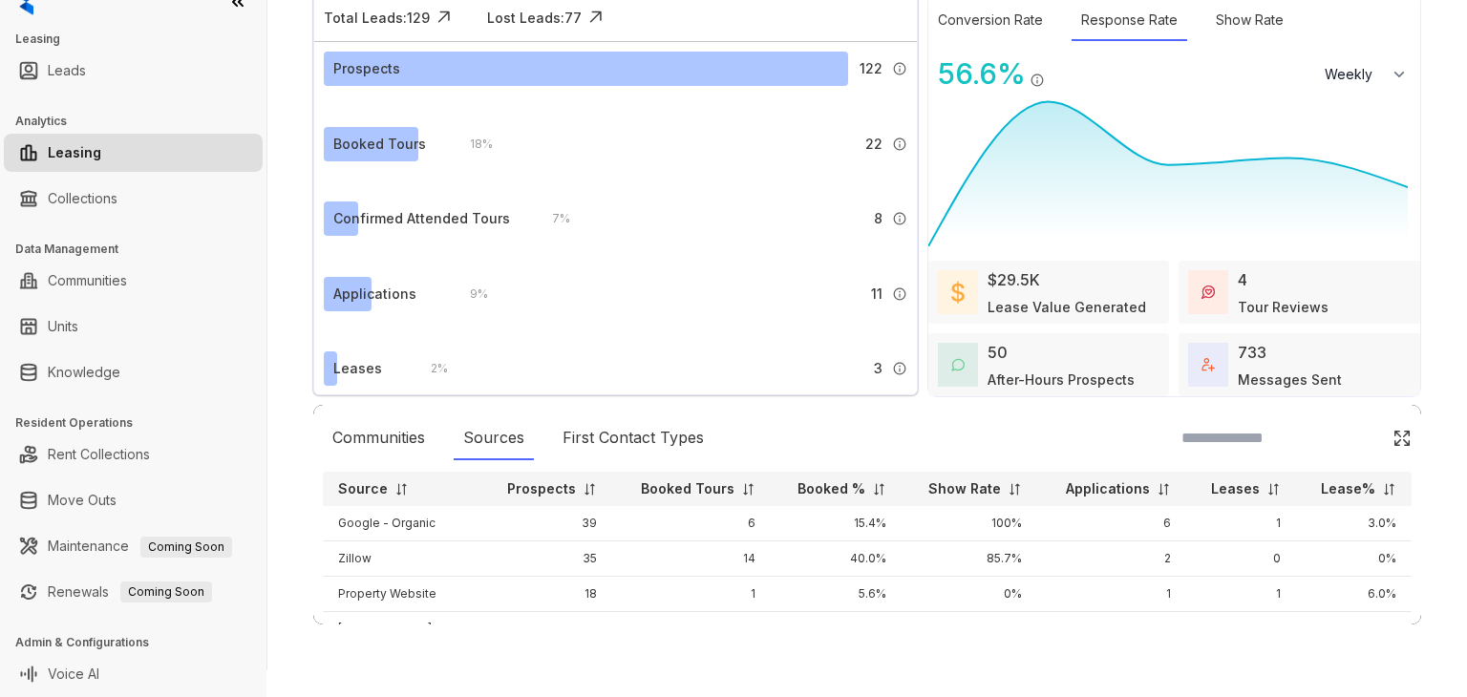
click at [667, 642] on div "Analytics Updated on Aug 28, 2025, 12:19 PM Jul 28, 2025 - Aug 27, 2025 Today L…" at bounding box center [867, 288] width 1108 height 764
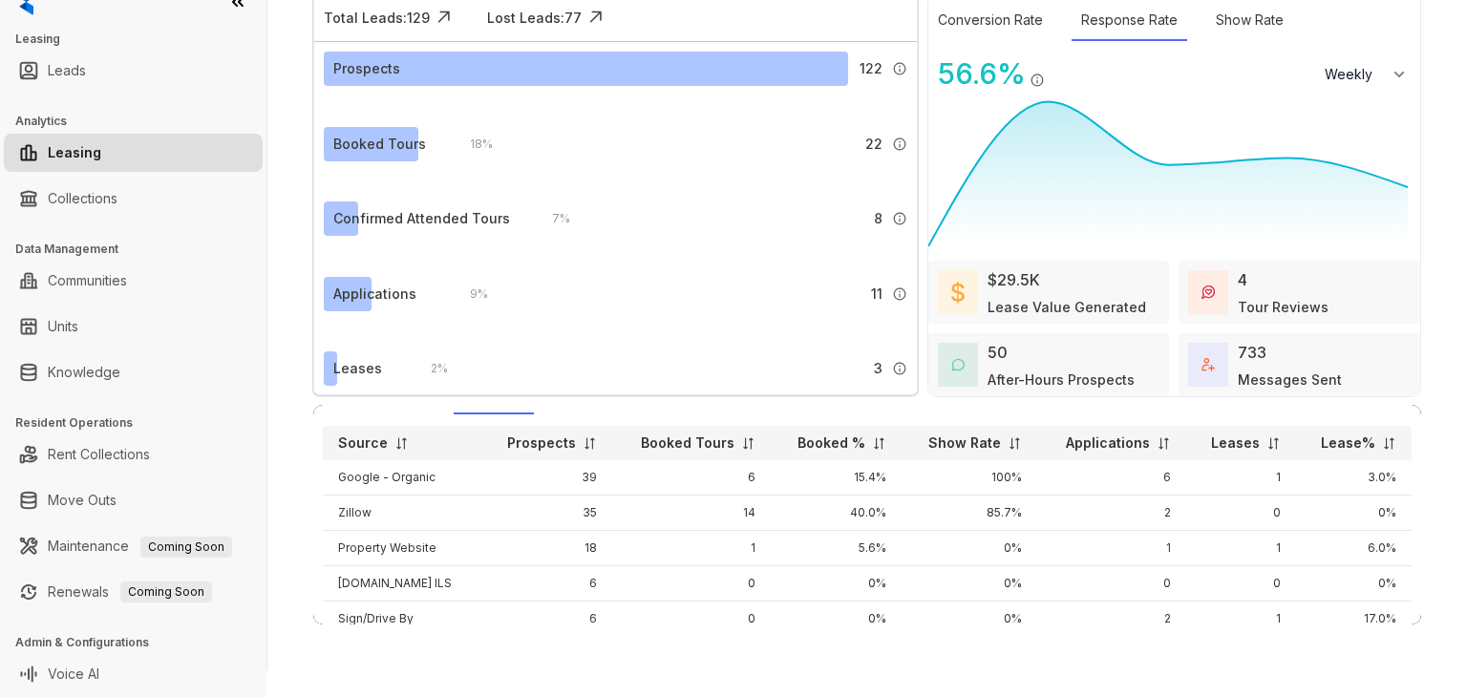
scroll to position [46, 0]
click at [872, 436] on img at bounding box center [879, 443] width 14 height 14
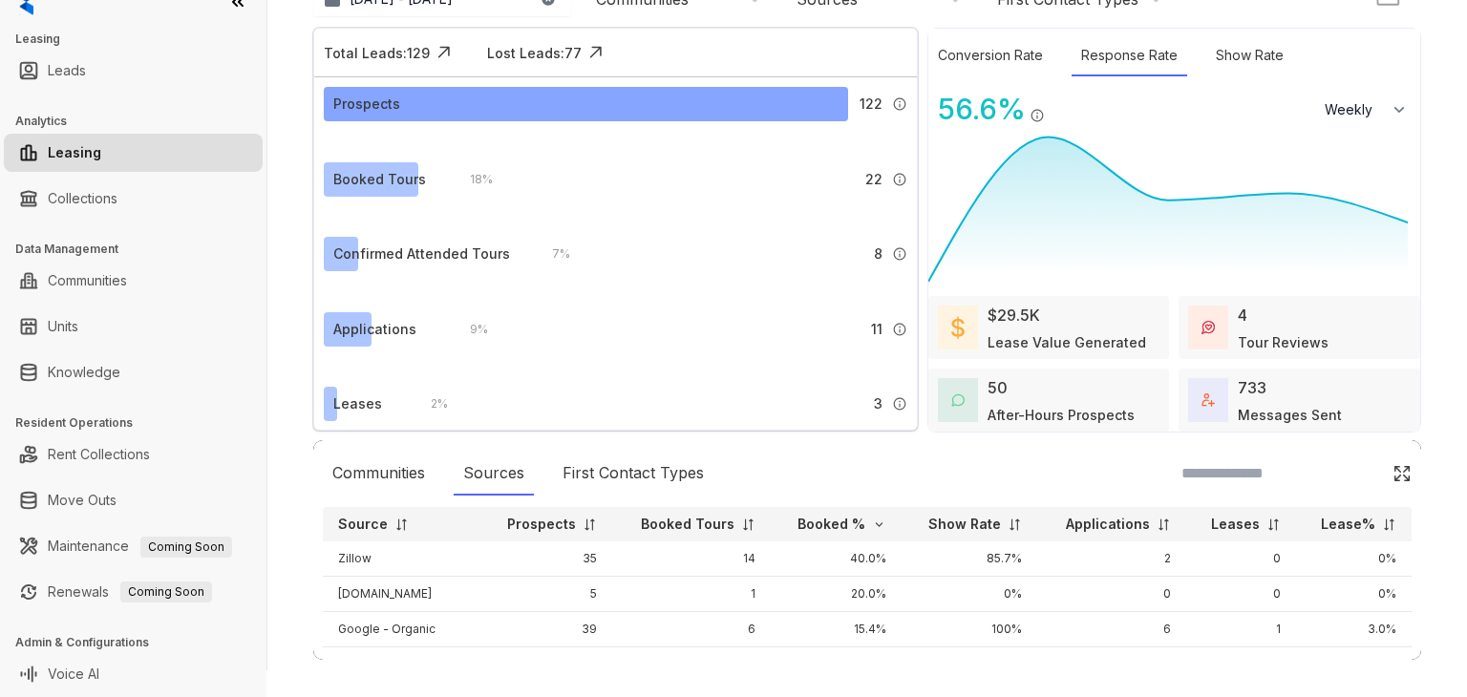
scroll to position [0, 0]
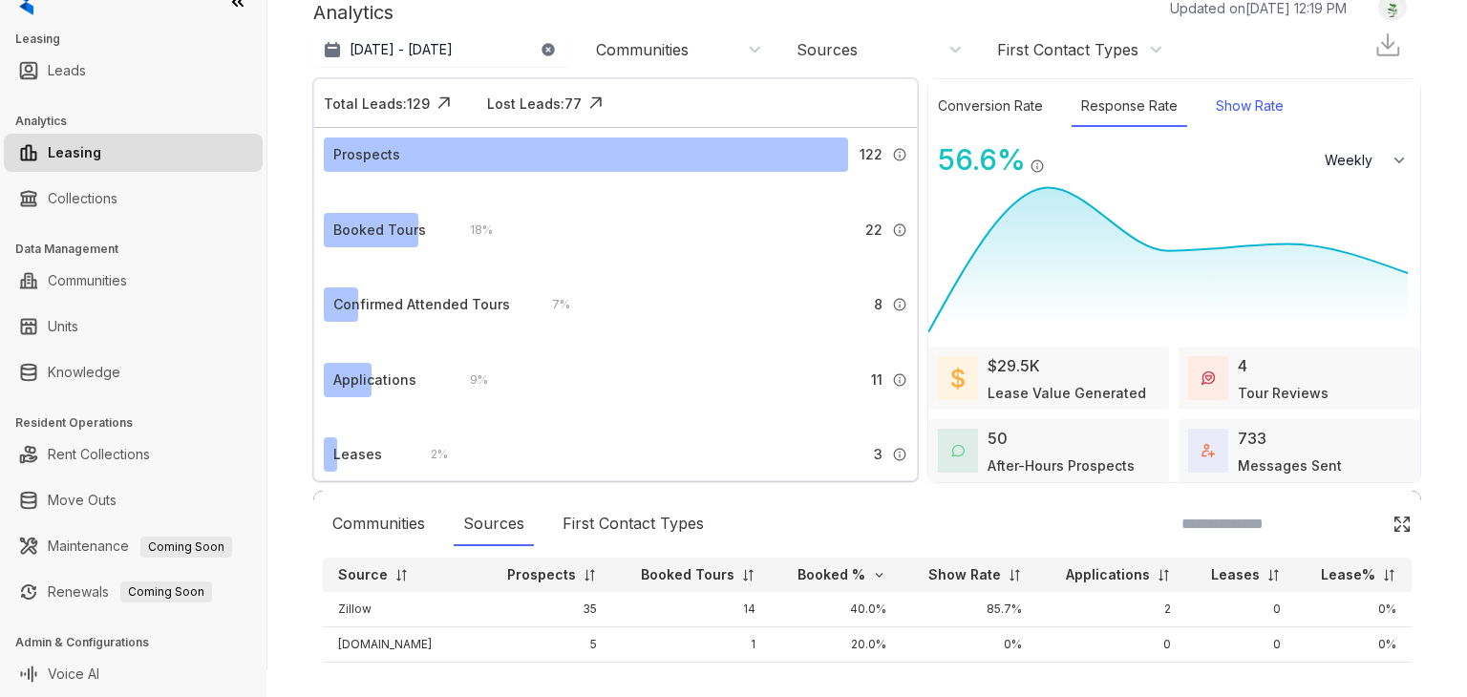
click at [1215, 102] on div "Show Rate" at bounding box center [1249, 106] width 87 height 41
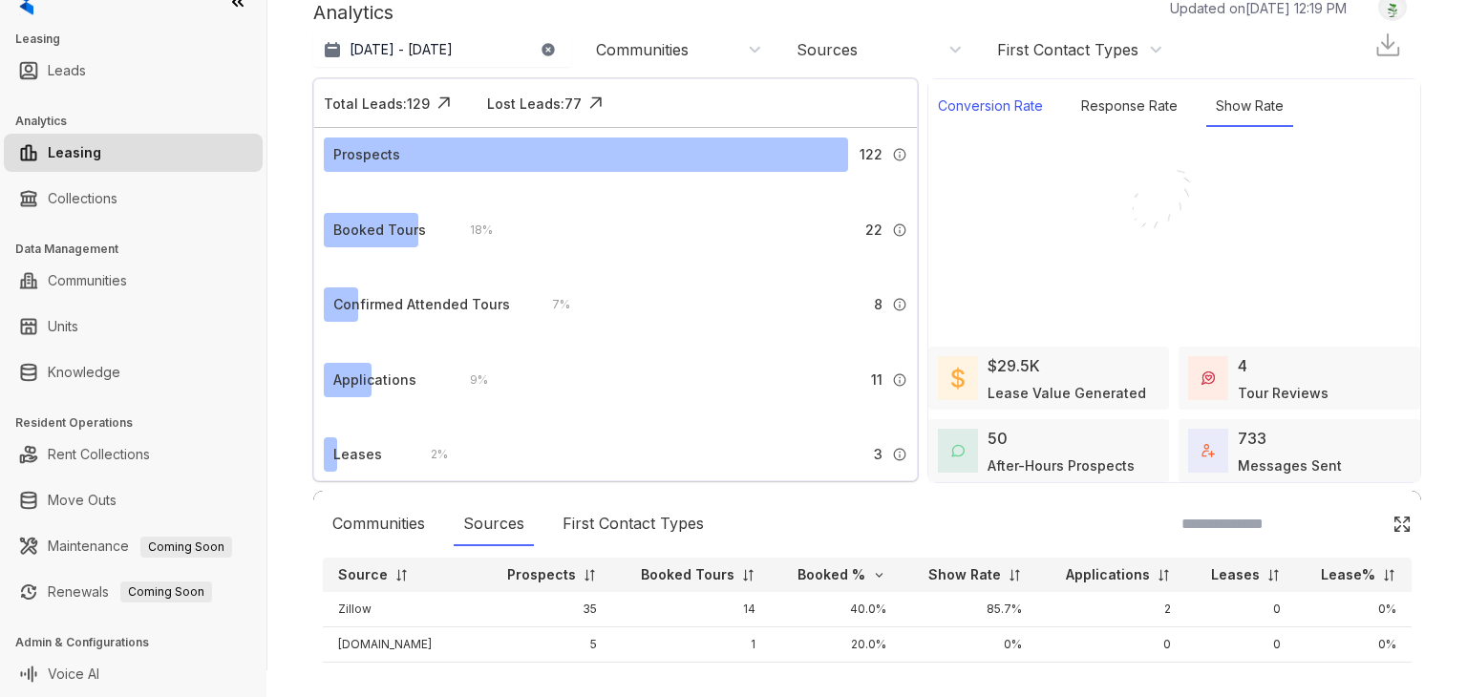
click at [985, 104] on div "Conversion Rate" at bounding box center [990, 106] width 124 height 41
select select "******"
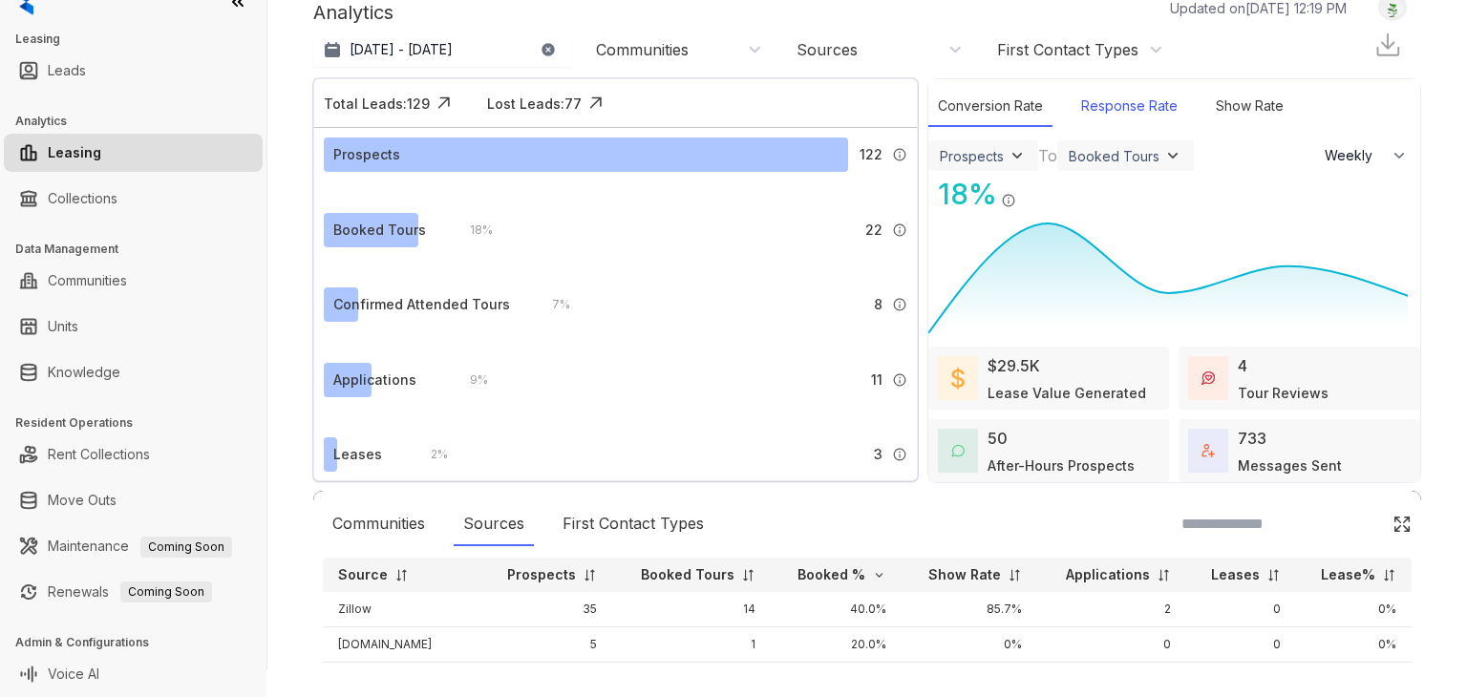
click at [1071, 108] on div "Response Rate" at bounding box center [1129, 106] width 116 height 41
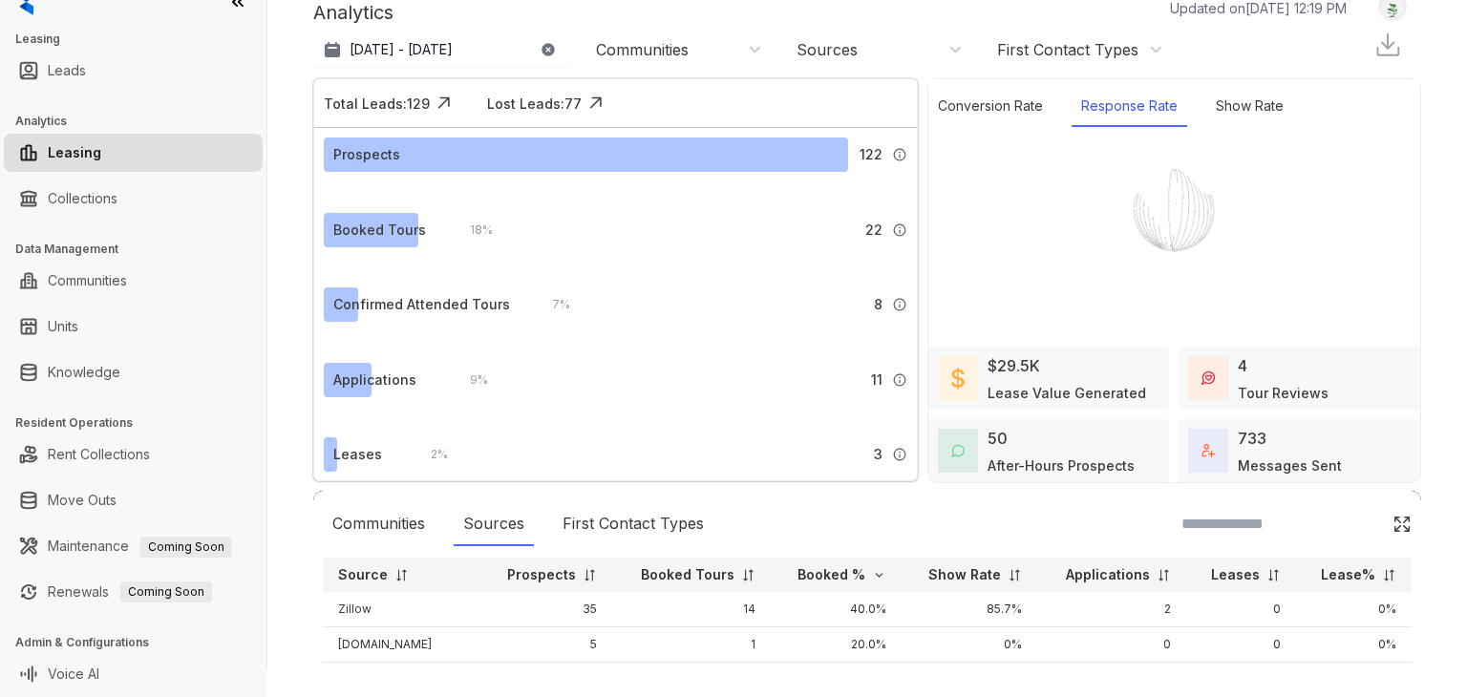
select select "******"
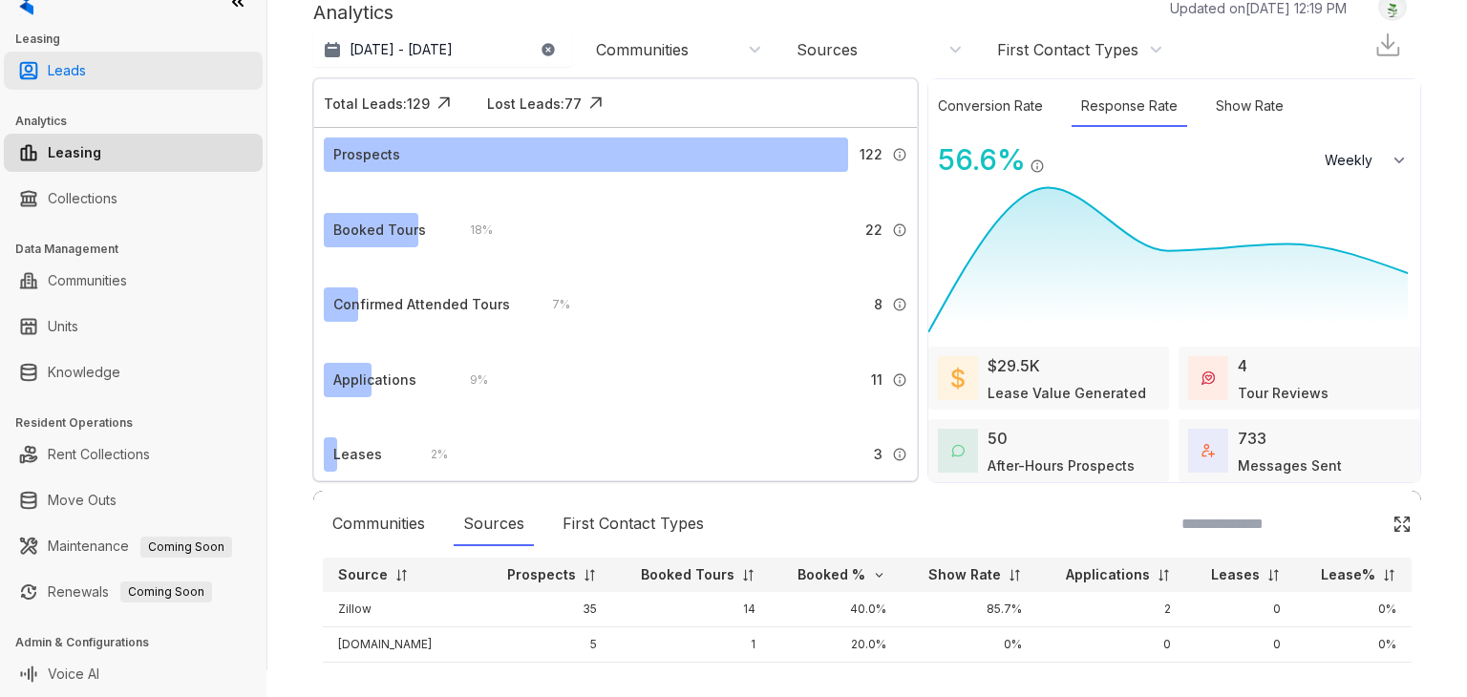
click at [86, 72] on link "Leads" at bounding box center [67, 71] width 38 height 38
click at [86, 73] on link "Leads" at bounding box center [67, 71] width 38 height 38
click at [86, 76] on link "Leads" at bounding box center [67, 71] width 38 height 38
